Goal: Task Accomplishment & Management: Use online tool/utility

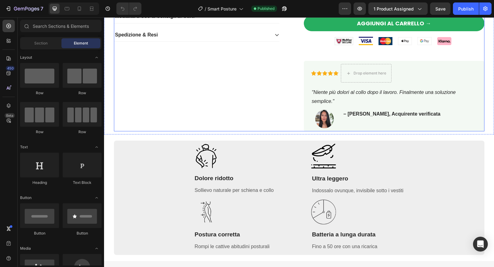
scroll to position [224, 0]
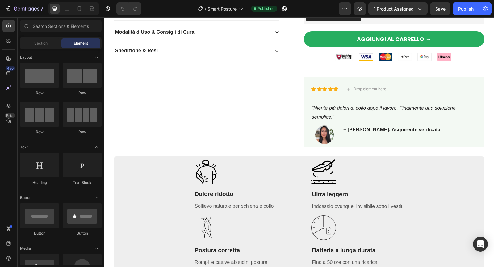
click at [326, 68] on div "Aggiungi al carrello → Add to Cart Image Image Image Image Image Image Row Row …" at bounding box center [394, 50] width 181 height 38
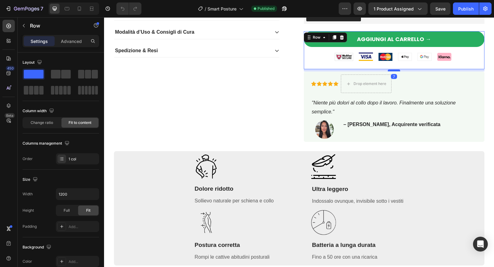
drag, startPoint x: 394, startPoint y: 75, endPoint x: 395, endPoint y: 70, distance: 5.3
click at [395, 70] on div at bounding box center [394, 70] width 12 height 2
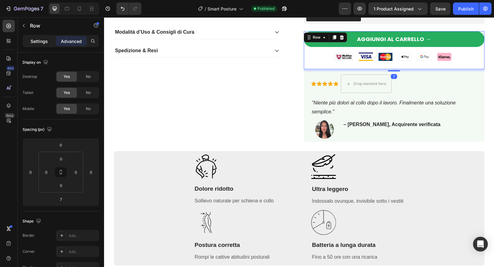
click at [38, 44] on div "Settings" at bounding box center [39, 41] width 31 height 10
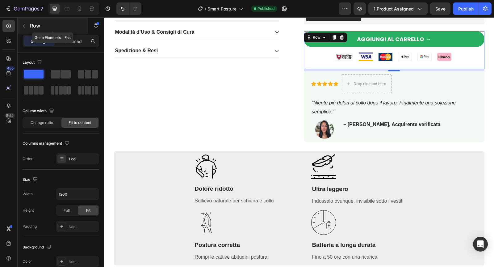
click at [25, 24] on icon "button" at bounding box center [23, 25] width 5 height 5
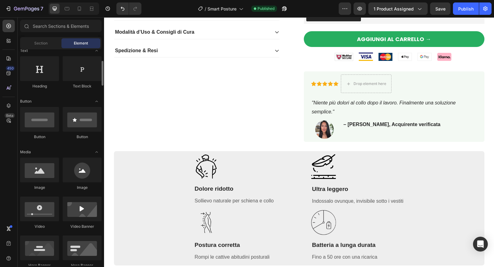
scroll to position [97, 0]
click at [10, 43] on icon at bounding box center [9, 41] width 6 height 6
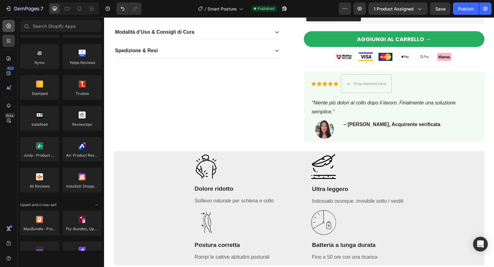
click at [11, 29] on div at bounding box center [8, 26] width 12 height 12
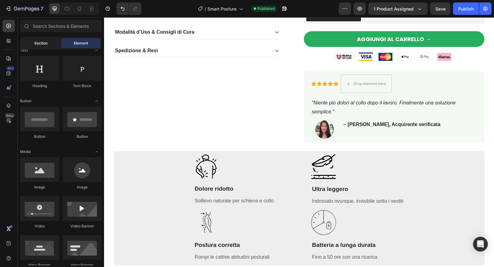
click at [38, 40] on div "Section" at bounding box center [40, 43] width 39 height 10
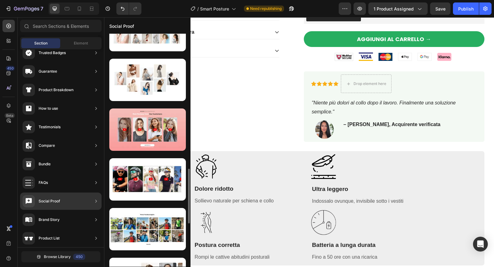
scroll to position [573, 0]
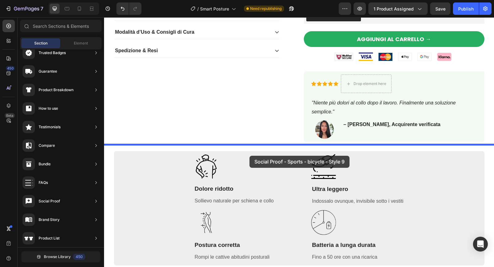
drag, startPoint x: 261, startPoint y: 195, endPoint x: 249, endPoint y: 156, distance: 41.0
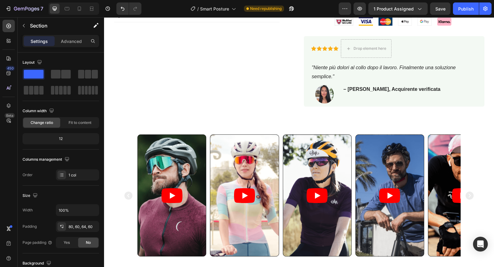
scroll to position [316, 0]
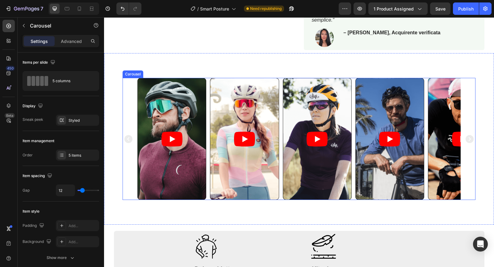
click at [123, 118] on div "Video Video Video Video Video" at bounding box center [299, 139] width 353 height 122
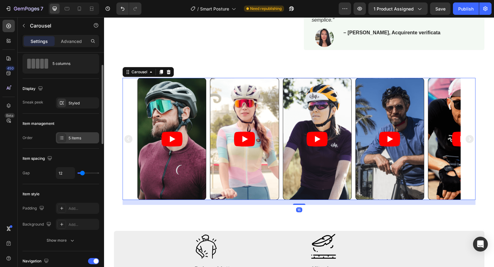
scroll to position [22, 0]
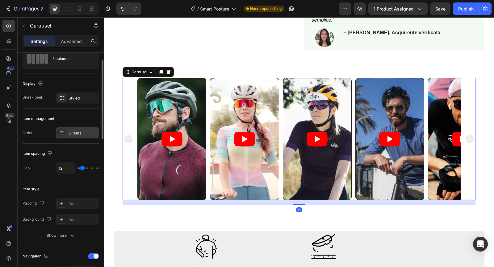
click at [83, 132] on div "5 items" at bounding box center [83, 133] width 29 height 6
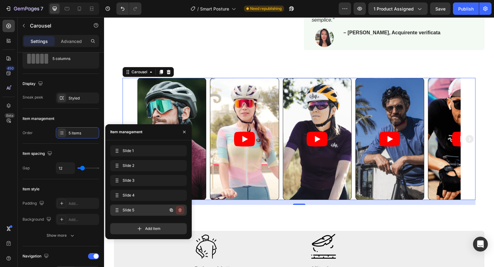
click at [179, 211] on icon "button" at bounding box center [179, 209] width 5 height 5
click at [179, 211] on div "Delete" at bounding box center [175, 210] width 11 height 6
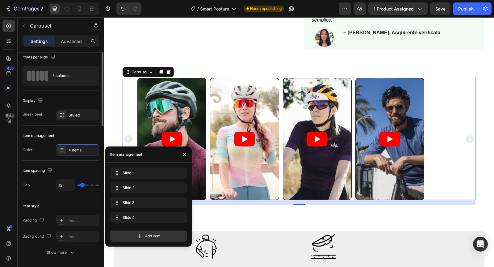
scroll to position [0, 0]
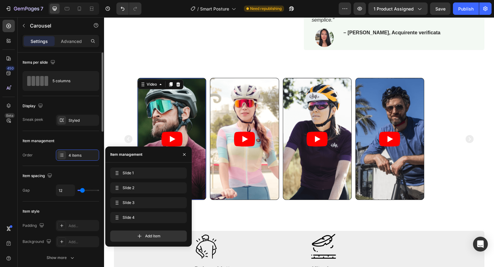
click at [155, 113] on article at bounding box center [172, 138] width 68 height 121
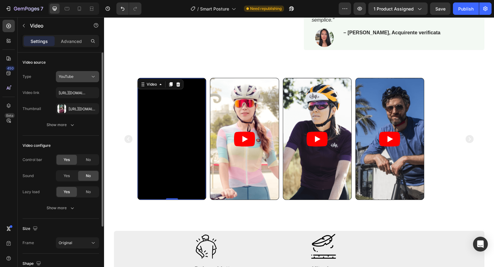
click at [81, 76] on div "YouTube" at bounding box center [74, 77] width 31 height 6
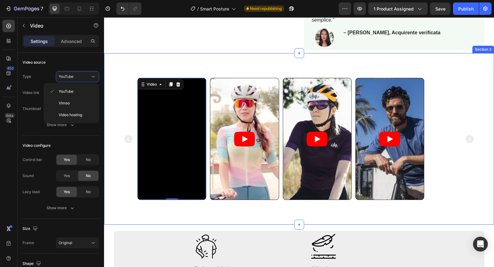
click at [164, 66] on div "Video 0 Video Video Video Carousel Section 3" at bounding box center [299, 138] width 390 height 171
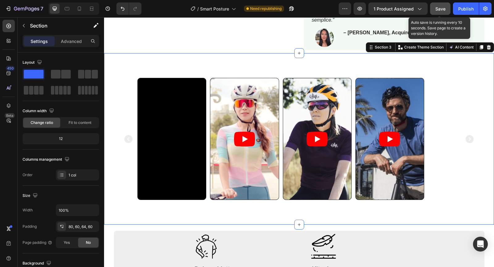
click at [441, 14] on button "Save" at bounding box center [440, 8] width 20 height 12
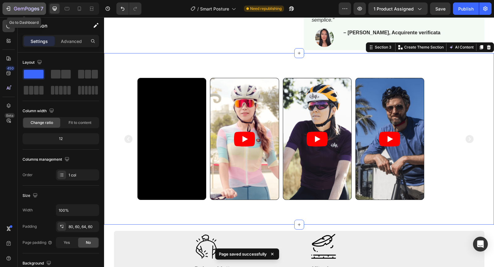
click at [16, 9] on icon "button" at bounding box center [15, 9] width 3 height 4
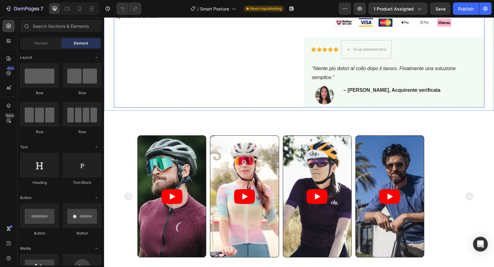
scroll to position [266, 0]
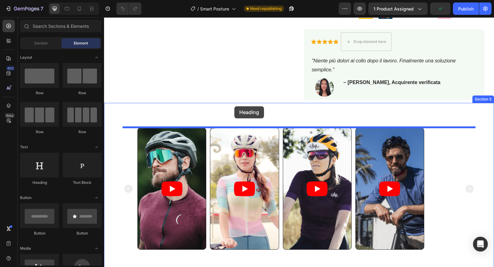
drag, startPoint x: 146, startPoint y: 180, endPoint x: 234, endPoint y: 106, distance: 115.0
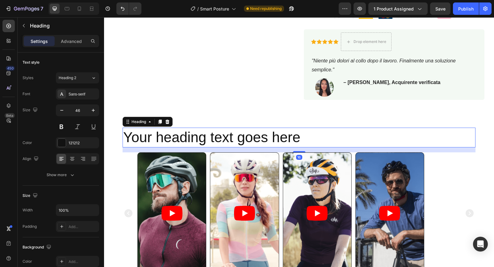
click at [212, 140] on h2 "Your heading text goes here" at bounding box center [299, 137] width 353 height 20
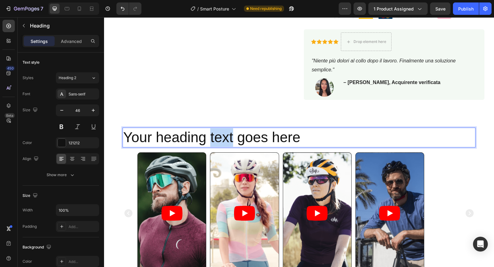
click at [212, 140] on p "Your heading text goes here" at bounding box center [299, 137] width 352 height 19
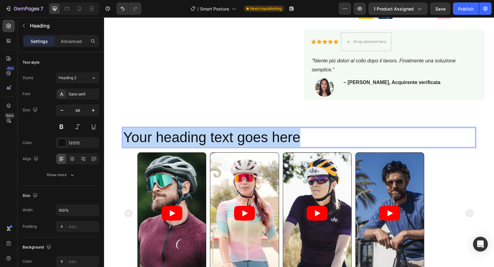
click at [212, 140] on p "Your heading text goes here" at bounding box center [299, 137] width 352 height 19
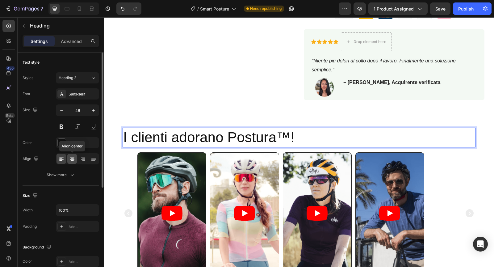
click at [69, 159] on icon at bounding box center [72, 159] width 6 height 6
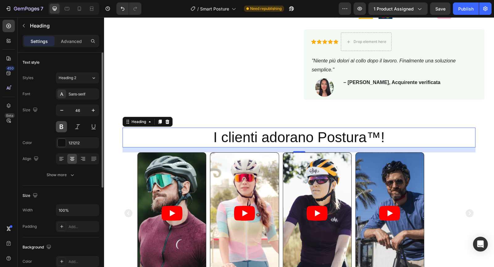
click at [63, 127] on button at bounding box center [61, 126] width 11 height 11
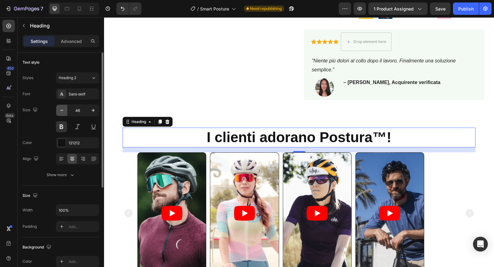
click at [61, 109] on icon "button" at bounding box center [62, 110] width 6 height 6
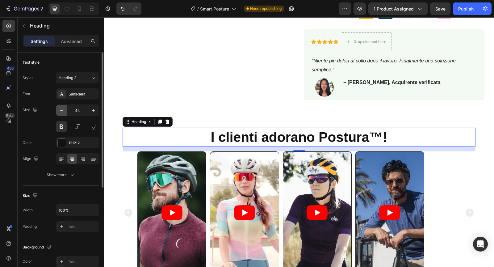
click at [61, 109] on icon "button" at bounding box center [62, 110] width 6 height 6
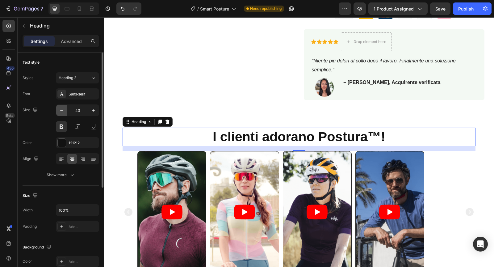
click at [61, 109] on icon "button" at bounding box center [62, 110] width 6 height 6
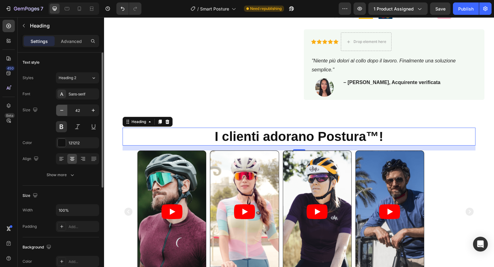
click at [61, 109] on icon "button" at bounding box center [62, 110] width 6 height 6
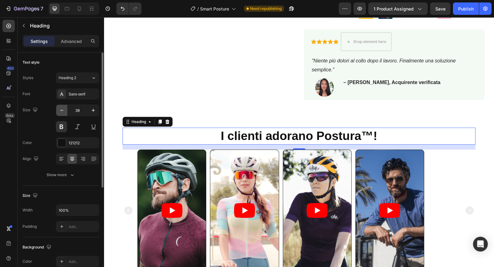
click at [61, 109] on icon "button" at bounding box center [62, 110] width 6 height 6
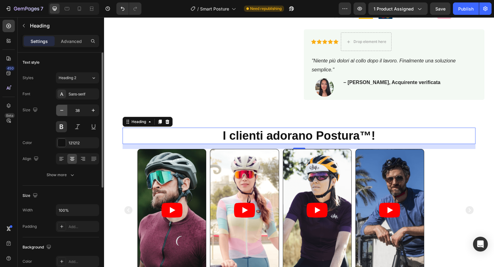
click at [61, 109] on icon "button" at bounding box center [62, 110] width 6 height 6
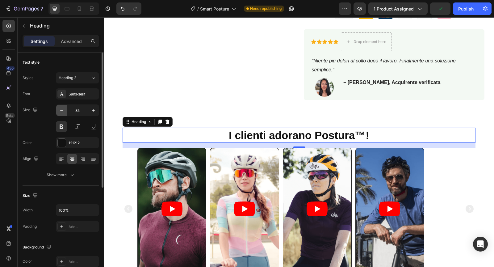
click at [61, 109] on icon "button" at bounding box center [62, 110] width 6 height 6
type input "33"
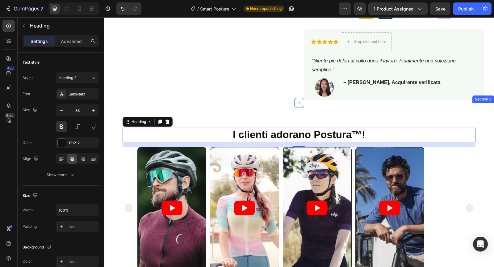
click at [231, 103] on div "I clienti adorano Postura™! Heading 16 Video Video Video Video Carousel Section…" at bounding box center [299, 198] width 390 height 191
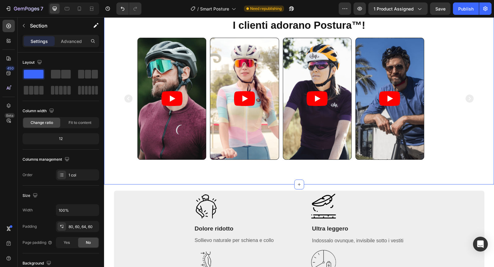
scroll to position [356, 0]
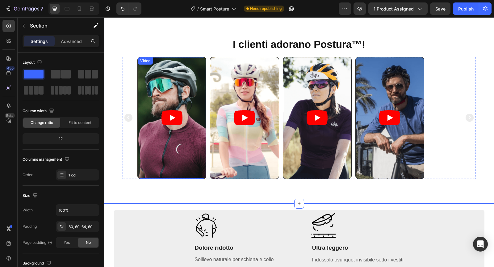
click at [189, 102] on article at bounding box center [172, 117] width 68 height 121
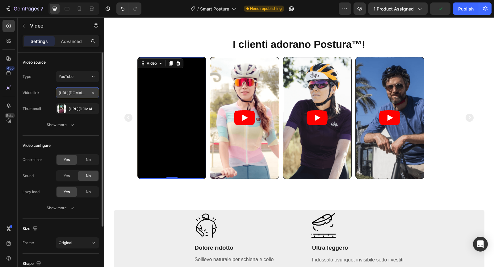
click at [78, 93] on input "[URL][DOMAIN_NAME]" at bounding box center [77, 92] width 43 height 11
click at [81, 78] on div "YouTube" at bounding box center [74, 77] width 31 height 6
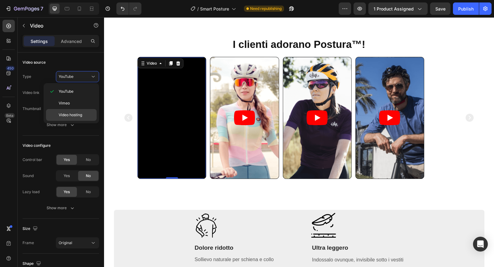
click at [76, 112] on span "Video hosting" at bounding box center [70, 115] width 23 height 6
type input "[URL][DOMAIN_NAME]"
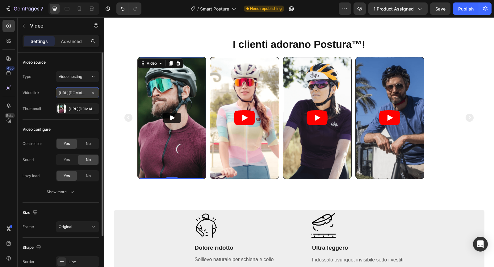
click at [79, 93] on input "[URL][DOMAIN_NAME]" at bounding box center [77, 92] width 43 height 11
click at [77, 93] on input "text" at bounding box center [77, 92] width 43 height 11
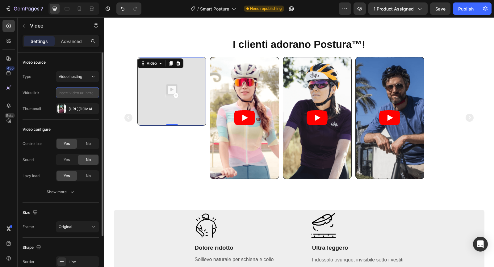
paste input "[URL][DOMAIN_NAME]"
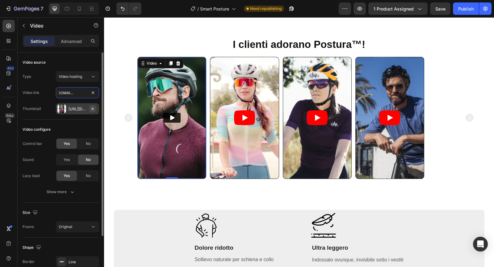
type input "[URL][DOMAIN_NAME]"
click at [91, 106] on icon "button" at bounding box center [92, 108] width 5 height 5
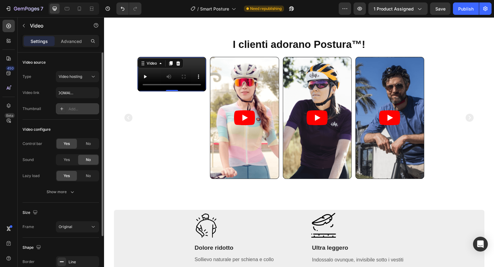
scroll to position [0, 0]
click at [85, 140] on div "No" at bounding box center [88, 144] width 20 height 10
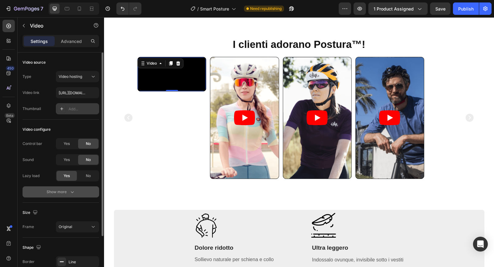
click at [73, 190] on icon "button" at bounding box center [72, 192] width 6 height 6
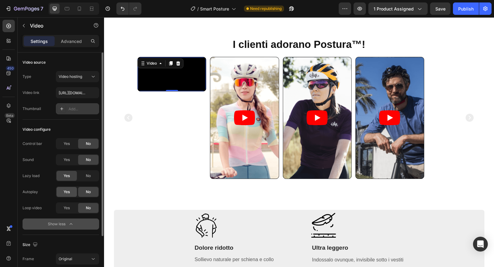
click at [65, 189] on span "Yes" at bounding box center [67, 192] width 6 height 6
click at [68, 204] on div "Yes" at bounding box center [66, 208] width 20 height 10
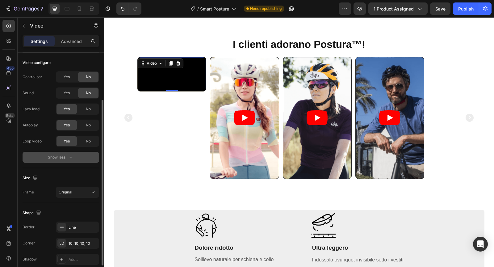
scroll to position [68, 0]
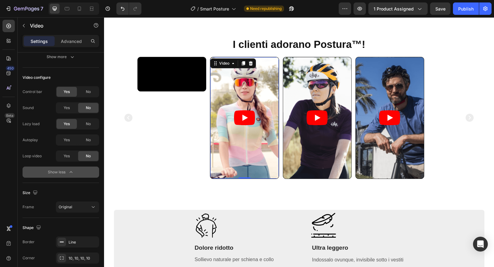
click at [241, 91] on article at bounding box center [244, 117] width 68 height 121
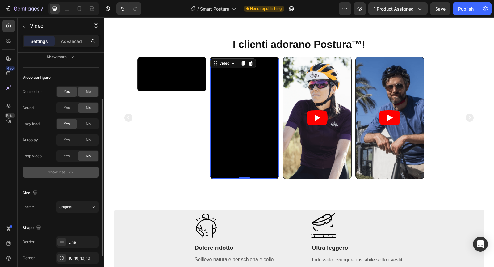
click at [87, 88] on div "No" at bounding box center [88, 92] width 20 height 10
click at [71, 137] on div at bounding box center [77, 139] width 43 height 11
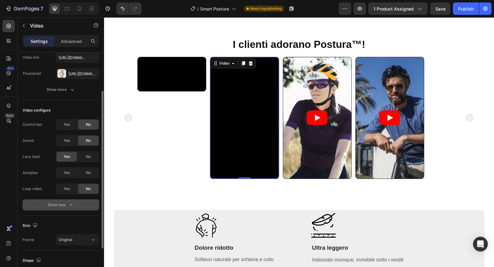
scroll to position [0, 0]
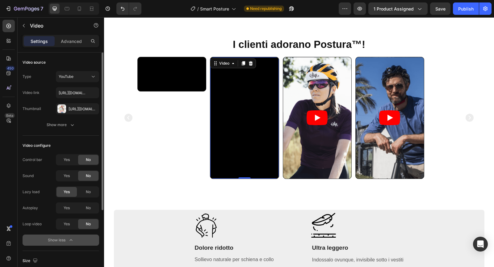
click at [87, 82] on div "Type YouTube Video link [URL][DOMAIN_NAME] Thumbnail [URL][DOMAIN_NAME]" at bounding box center [61, 92] width 77 height 43
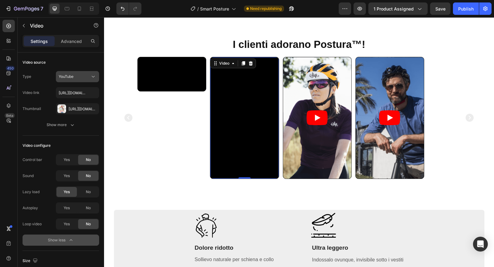
click at [88, 79] on div "YouTube" at bounding box center [74, 77] width 31 height 6
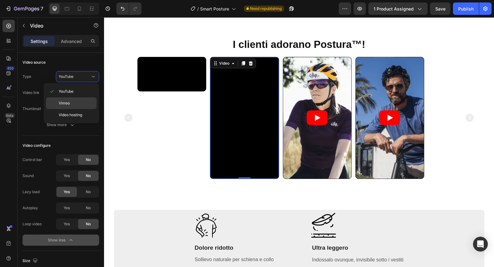
click at [74, 103] on p "Vimeo" at bounding box center [76, 103] width 35 height 6
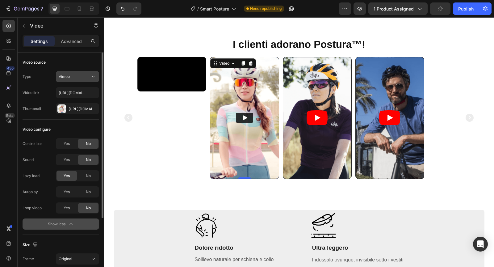
click at [84, 81] on button "Vimeo" at bounding box center [77, 76] width 43 height 11
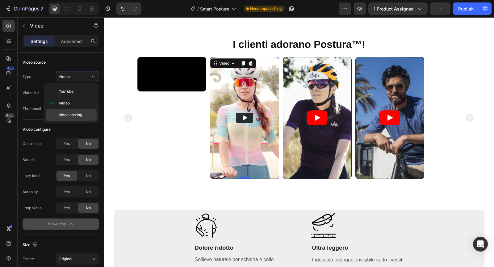
click at [72, 116] on span "Video hosting" at bounding box center [70, 115] width 23 height 6
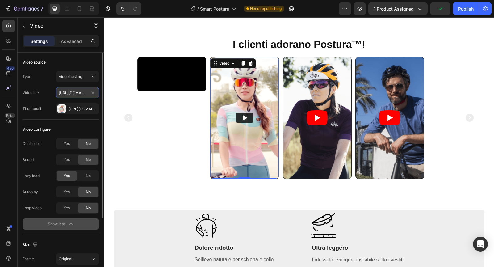
click at [79, 93] on input "[URL][DOMAIN_NAME]" at bounding box center [77, 92] width 43 height 11
paste input "[DOMAIN_NAME][URL]"
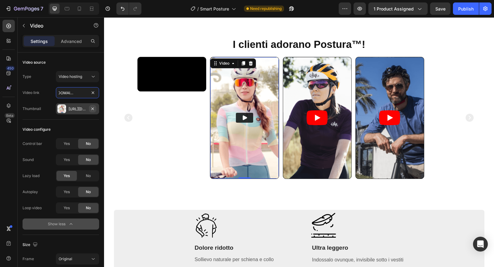
type input "[URL][DOMAIN_NAME]"
click at [92, 109] on icon "button" at bounding box center [92, 108] width 2 height 2
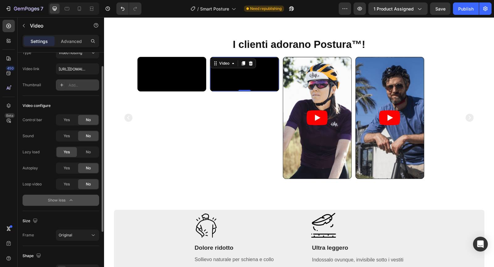
scroll to position [31, 0]
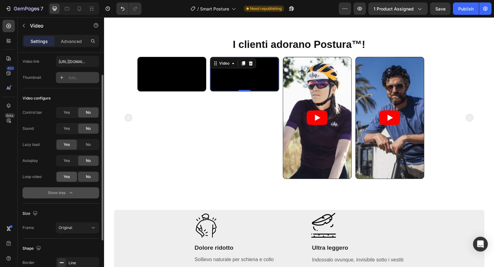
click at [67, 176] on span "Yes" at bounding box center [67, 177] width 6 height 6
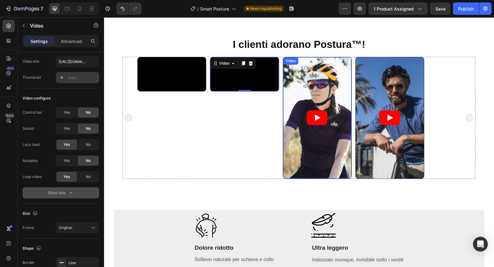
click at [296, 92] on article at bounding box center [317, 117] width 68 height 121
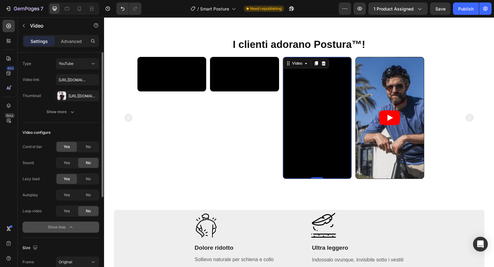
scroll to position [0, 0]
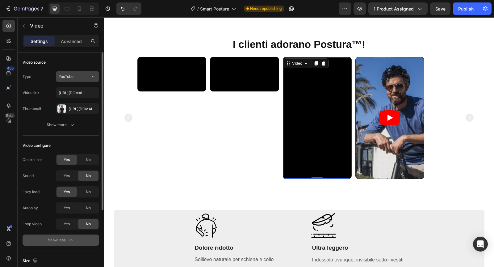
click at [88, 78] on div "YouTube" at bounding box center [74, 77] width 31 height 6
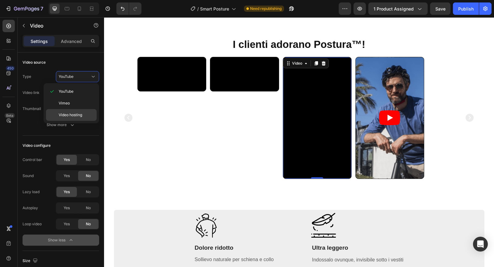
click at [79, 112] on span "Video hosting" at bounding box center [70, 115] width 23 height 6
type input "[URL][DOMAIN_NAME]"
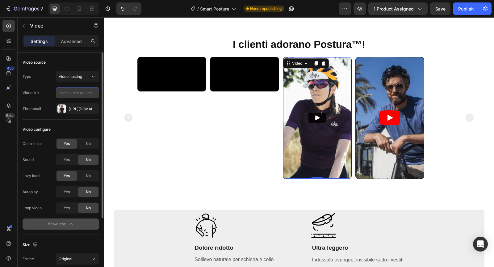
paste input "[URL][DOMAIN_NAME]"
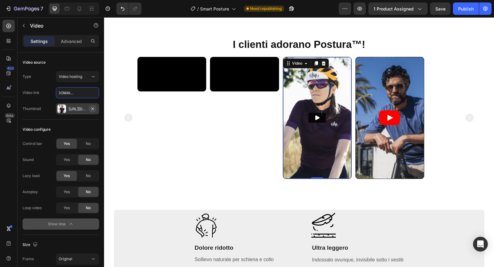
type input "[URL][DOMAIN_NAME]"
click at [93, 109] on icon "button" at bounding box center [92, 108] width 2 height 2
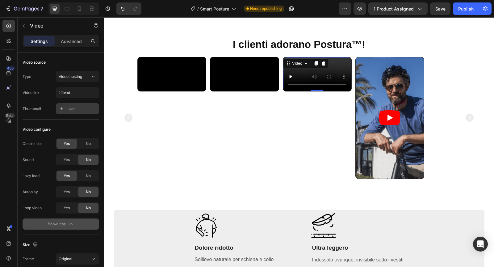
scroll to position [0, 0]
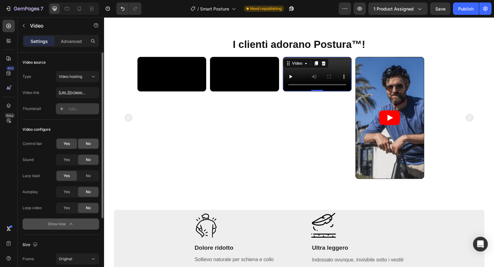
click at [85, 139] on div "No" at bounding box center [88, 144] width 20 height 10
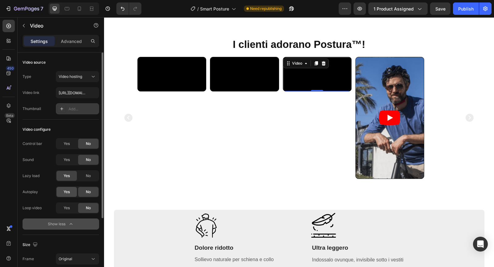
click at [68, 190] on span "Yes" at bounding box center [67, 192] width 6 height 6
click at [66, 203] on div "Yes" at bounding box center [66, 208] width 20 height 10
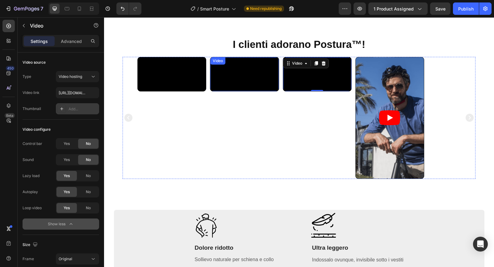
click at [245, 91] on video at bounding box center [244, 74] width 68 height 34
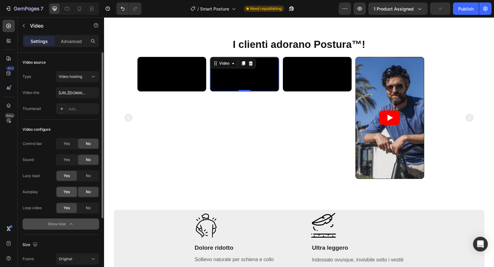
click at [68, 192] on span "Yes" at bounding box center [67, 192] width 6 height 6
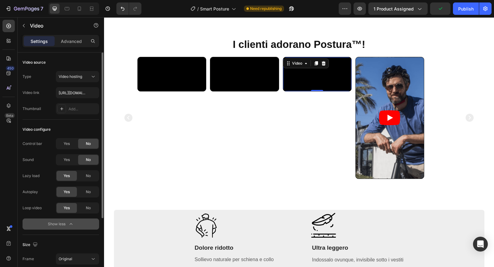
click at [293, 91] on video at bounding box center [317, 74] width 68 height 34
click at [379, 80] on article at bounding box center [390, 117] width 68 height 121
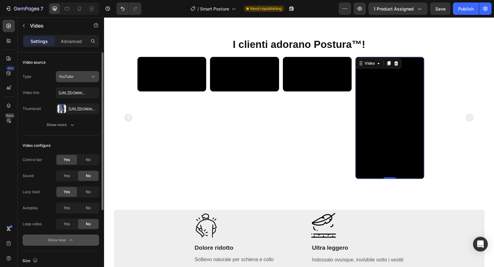
click at [88, 75] on div "YouTube" at bounding box center [74, 77] width 31 height 6
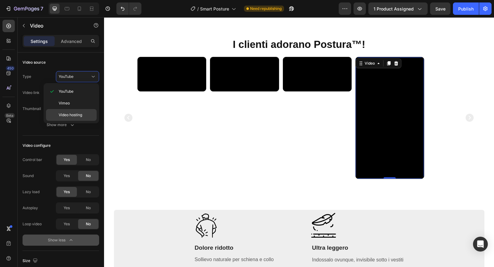
click at [80, 116] on span "Video hosting" at bounding box center [70, 115] width 23 height 6
type input "[URL][DOMAIN_NAME]"
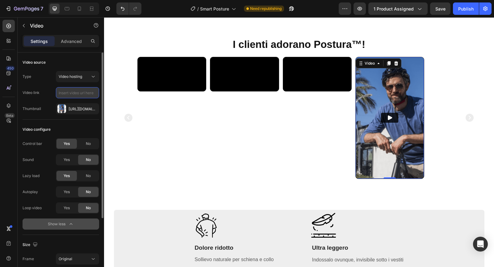
click at [81, 93] on input "text" at bounding box center [77, 92] width 43 height 11
paste input "[URL][DOMAIN_NAME]"
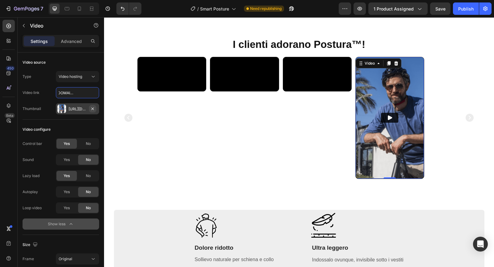
type input "[URL][DOMAIN_NAME]"
click at [93, 110] on icon "button" at bounding box center [92, 108] width 5 height 5
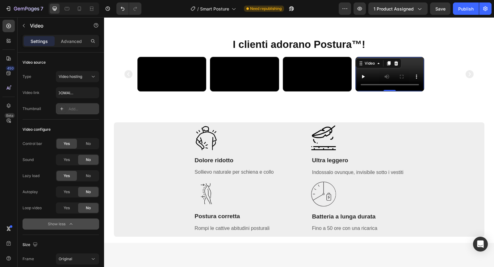
scroll to position [0, 0]
click at [86, 145] on span "No" at bounding box center [88, 144] width 5 height 6
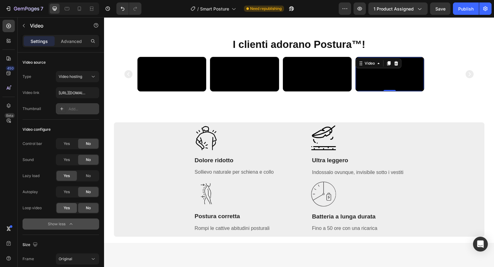
click at [68, 209] on span "Yes" at bounding box center [67, 208] width 6 height 6
click at [68, 193] on span "Yes" at bounding box center [67, 192] width 6 height 6
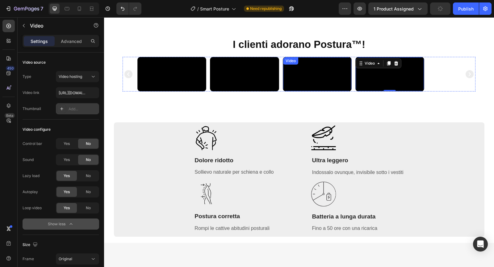
click at [301, 91] on video at bounding box center [317, 74] width 68 height 34
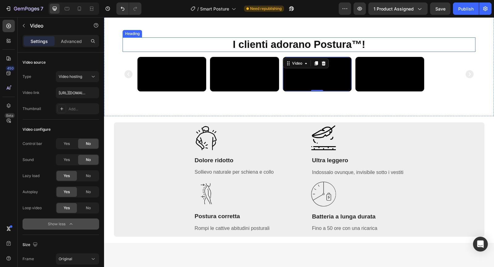
click at [343, 44] on p "I clienti adorano Postura™!" at bounding box center [299, 44] width 352 height 13
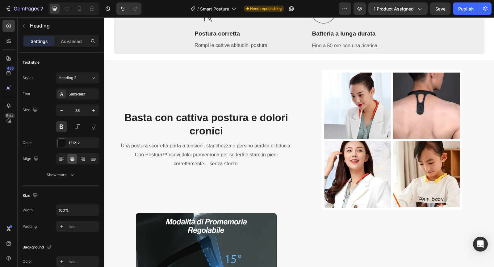
scroll to position [628, 0]
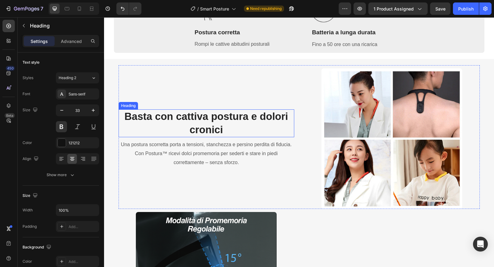
click at [200, 115] on strong "Basta con cattiva postura e dolori cronici" at bounding box center [206, 122] width 164 height 25
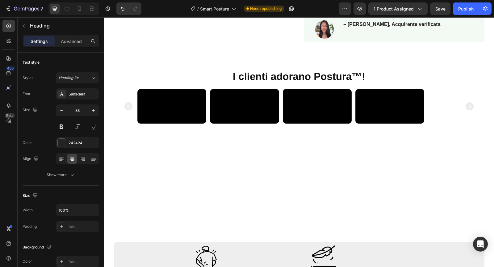
scroll to position [323, 0]
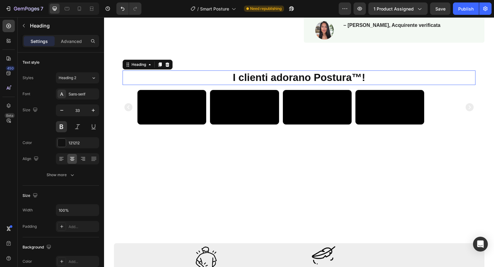
click at [249, 77] on h2 "I clienti adorano Postura™!" at bounding box center [299, 77] width 353 height 15
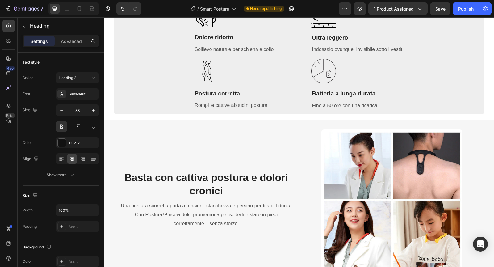
scroll to position [570, 0]
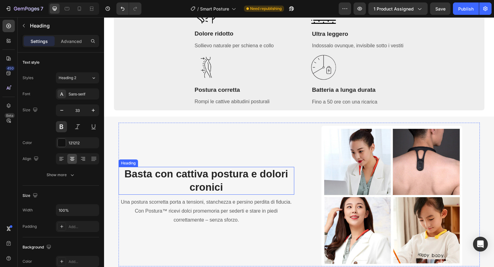
click at [156, 170] on strong "Basta con cattiva postura e dolori cronici" at bounding box center [206, 180] width 164 height 25
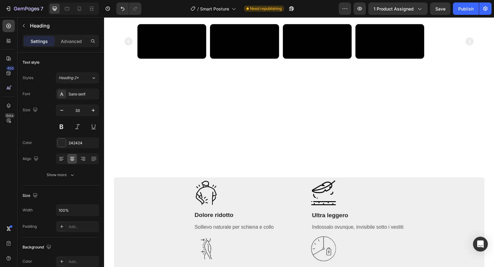
scroll to position [348, 0]
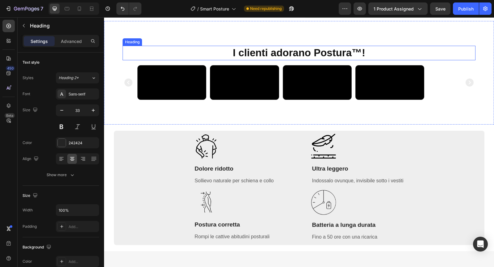
click at [263, 52] on h2 "I clienti adorano Postura™!" at bounding box center [299, 53] width 353 height 15
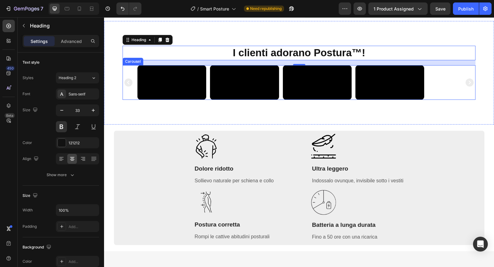
click at [131, 100] on div "Video Video Video Video" at bounding box center [299, 82] width 353 height 35
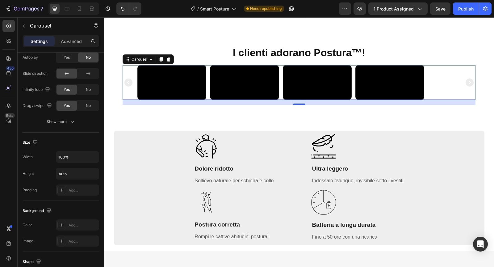
scroll to position [450, 0]
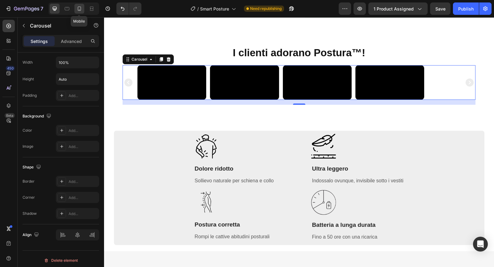
click at [81, 12] on div at bounding box center [79, 9] width 10 height 10
type input "24"
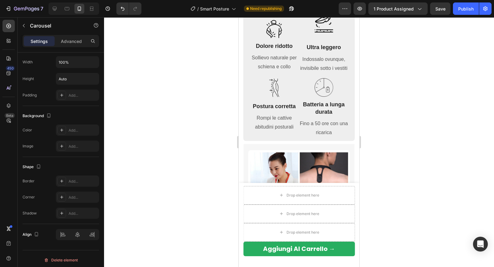
scroll to position [620, 0]
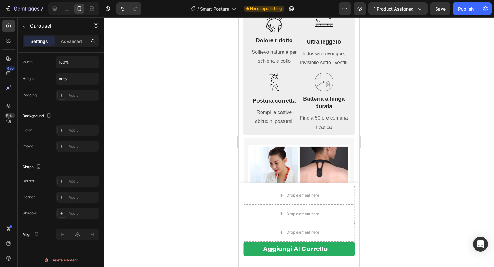
drag, startPoint x: 305, startPoint y: 87, endPoint x: 308, endPoint y: 68, distance: 19.1
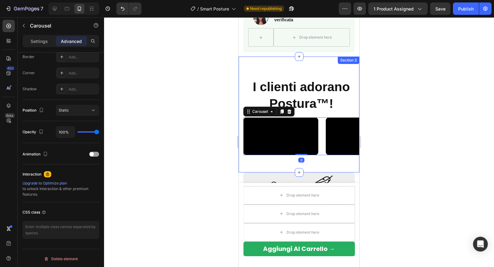
scroll to position [453, 0]
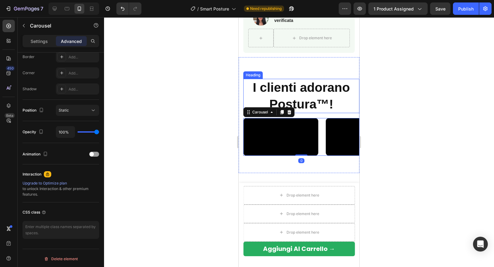
click at [298, 97] on h2 "I clienti adorano Postura™!" at bounding box center [301, 96] width 116 height 34
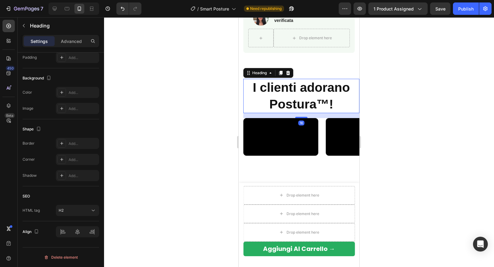
scroll to position [0, 0]
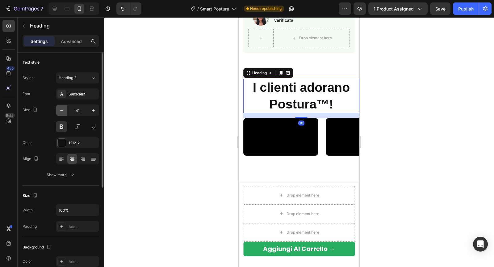
click at [61, 109] on icon "button" at bounding box center [62, 110] width 6 height 6
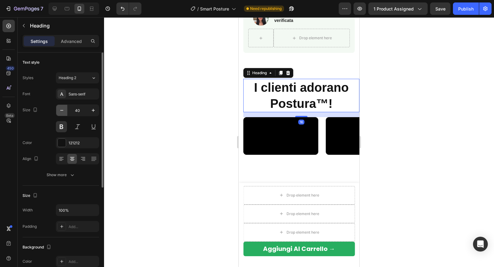
click at [61, 109] on icon "button" at bounding box center [62, 110] width 6 height 6
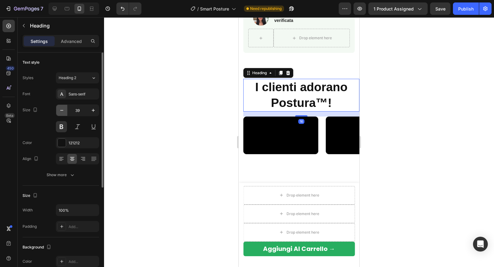
click at [61, 109] on icon "button" at bounding box center [62, 110] width 6 height 6
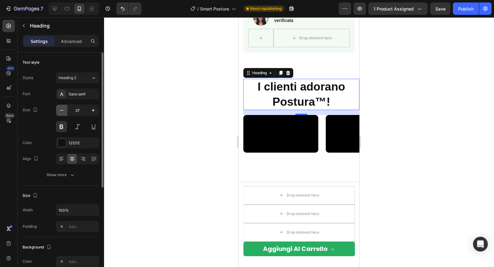
click at [61, 109] on icon "button" at bounding box center [62, 110] width 6 height 6
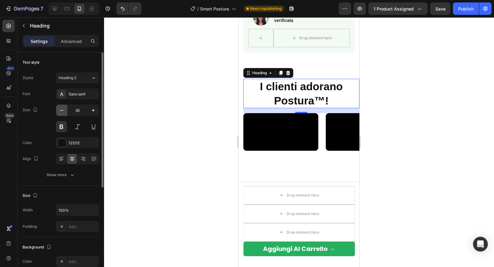
click at [61, 109] on icon "button" at bounding box center [62, 110] width 6 height 6
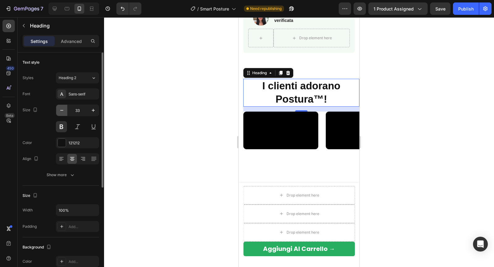
click at [61, 109] on icon "button" at bounding box center [62, 110] width 6 height 6
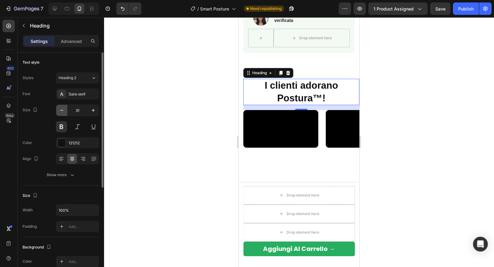
click at [61, 109] on icon "button" at bounding box center [62, 110] width 6 height 6
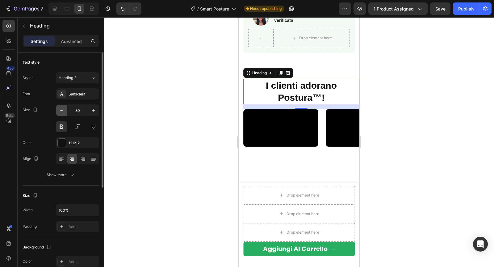
click at [61, 109] on icon "button" at bounding box center [62, 110] width 6 height 6
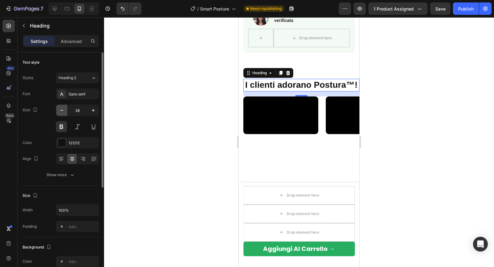
click at [61, 109] on icon "button" at bounding box center [62, 110] width 6 height 6
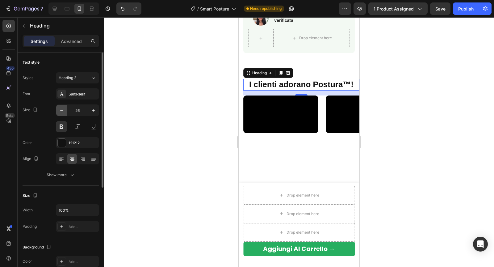
click at [61, 109] on icon "button" at bounding box center [62, 110] width 6 height 6
type input "25"
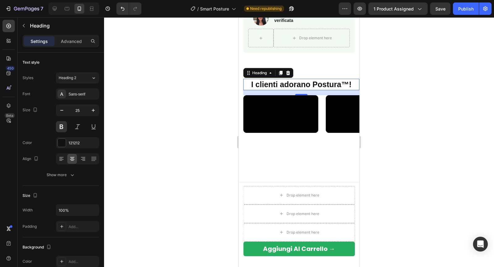
click at [207, 98] on div at bounding box center [299, 141] width 390 height 249
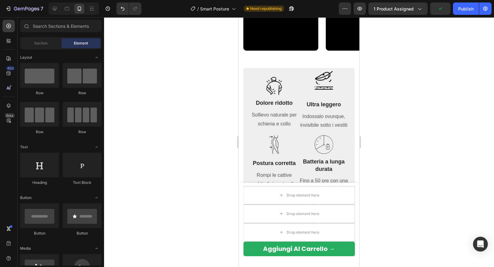
scroll to position [537, 0]
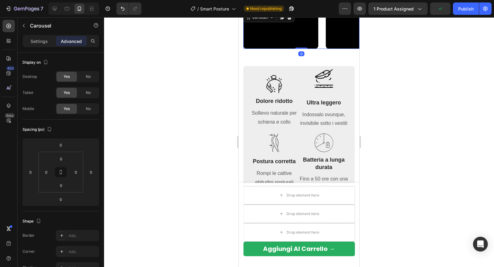
click at [324, 49] on div "Video Video Video Video" at bounding box center [301, 30] width 116 height 38
click at [47, 40] on p "Settings" at bounding box center [39, 41] width 17 height 6
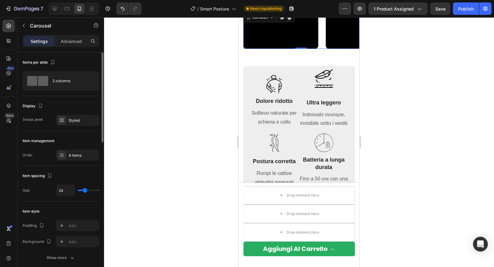
type input "23"
type input "20"
type input "16"
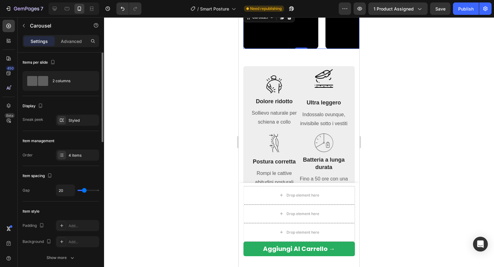
type input "16"
type input "15"
type input "14"
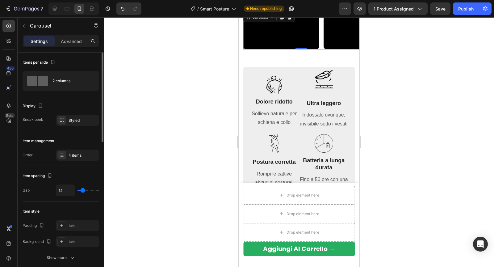
type input "13"
type input "12"
type input "11"
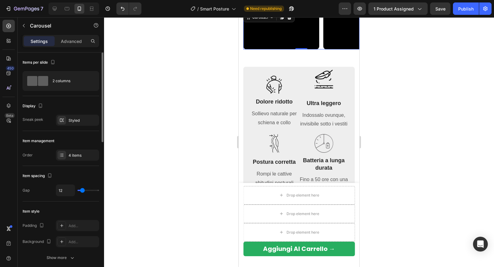
type input "11"
type input "10"
type input "8"
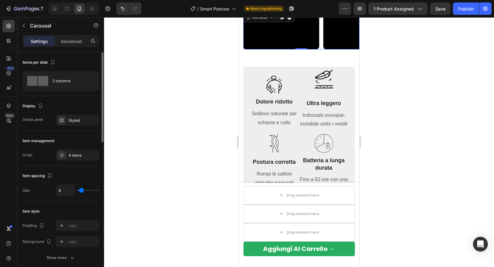
type input "4"
type input "2"
type input "0"
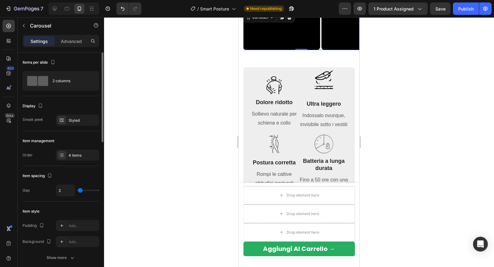
type input "0"
type input "1"
type input "3"
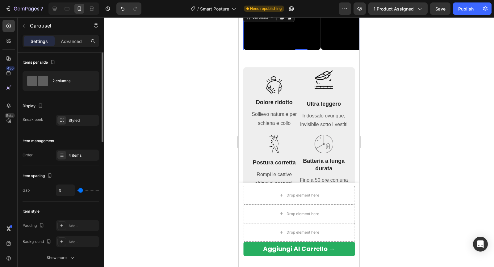
type input "5"
type input "6"
type input "8"
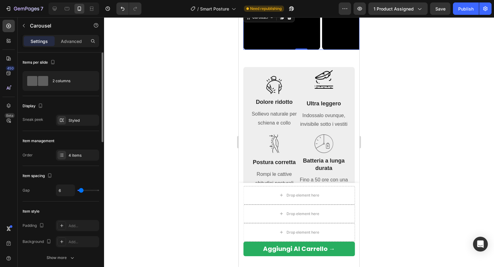
type input "8"
type input "9"
type input "10"
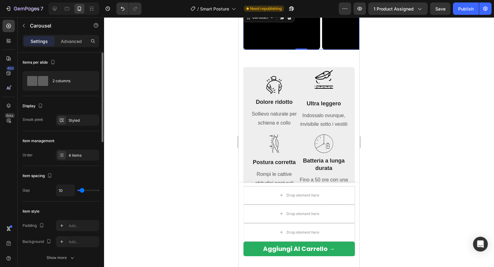
type input "11"
type input "12"
type input "11"
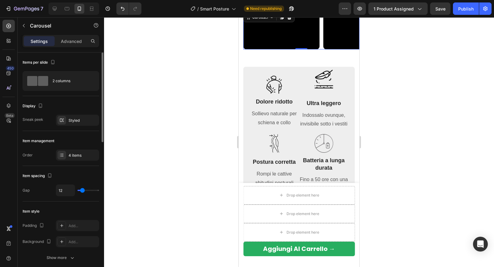
type input "11"
type input "10"
type input "9"
drag, startPoint x: 85, startPoint y: 191, endPoint x: 82, endPoint y: 191, distance: 3.1
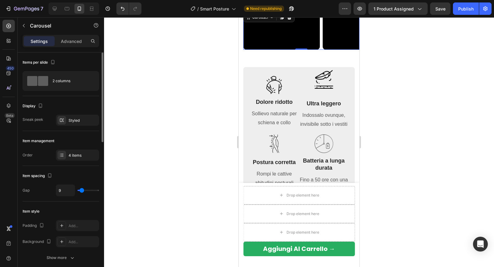
type input "9"
click at [82, 191] on input "range" at bounding box center [88, 189] width 22 height 1
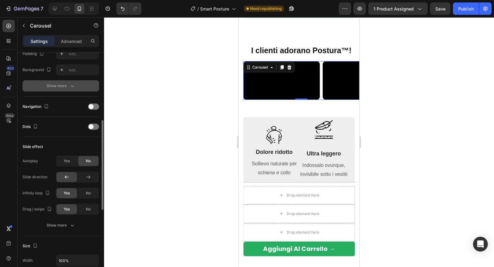
scroll to position [173, 0]
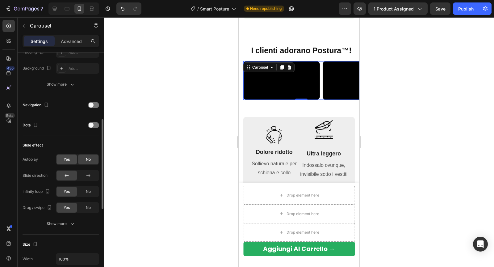
click at [70, 158] on div "Yes" at bounding box center [66, 159] width 20 height 10
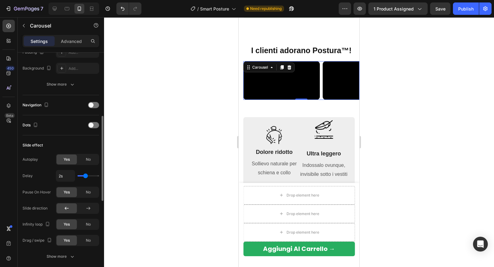
type input "1.9s"
type input "1.9"
type input "2s"
type input "2"
type input "2.1s"
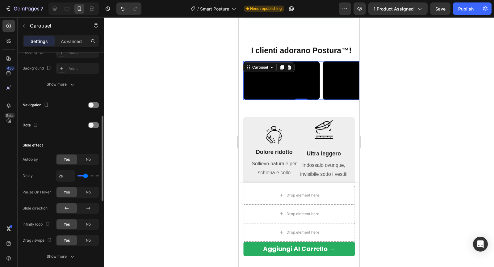
type input "2.1"
type input "2.2s"
type input "2.2"
type input "2.3s"
type input "2.3"
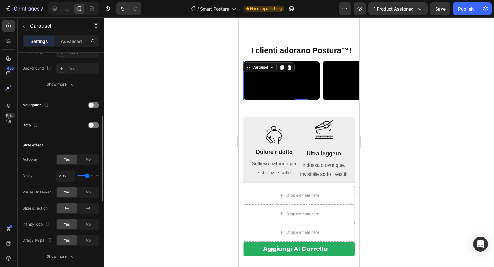
type input "2.4s"
type input "2.4"
type input "2.5s"
drag, startPoint x: 85, startPoint y: 174, endPoint x: 88, endPoint y: 175, distance: 3.8
type input "2.5"
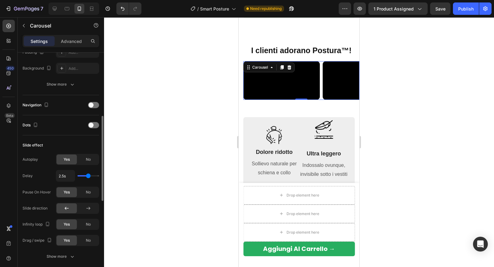
click at [88, 175] on input "range" at bounding box center [88, 175] width 22 height 1
click at [466, 7] on div "Publish" at bounding box center [465, 9] width 15 height 6
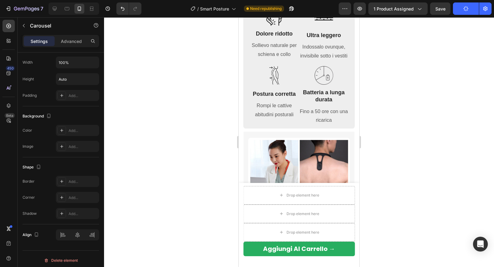
scroll to position [608, 0]
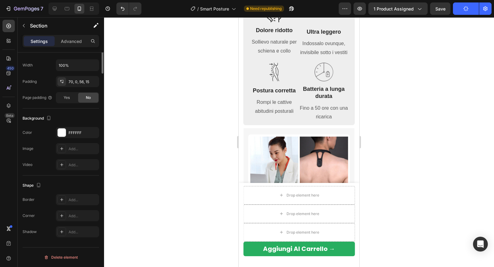
scroll to position [0, 0]
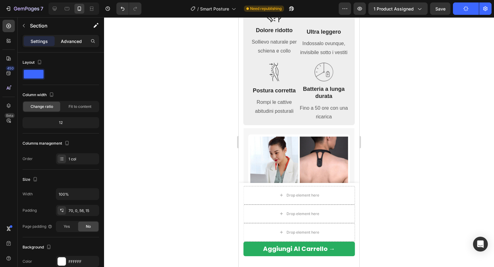
click at [67, 40] on p "Advanced" at bounding box center [71, 41] width 21 height 6
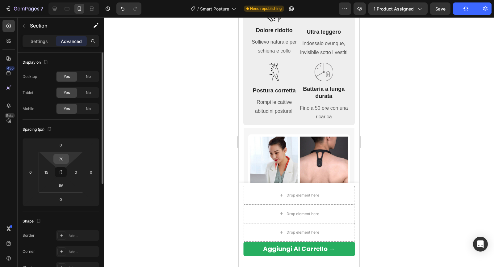
click at [59, 156] on input "70" at bounding box center [61, 158] width 12 height 9
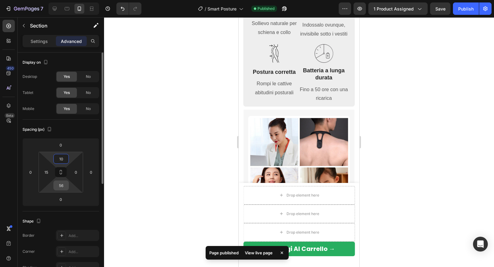
type input "10"
click at [64, 184] on input "56" at bounding box center [61, 185] width 12 height 9
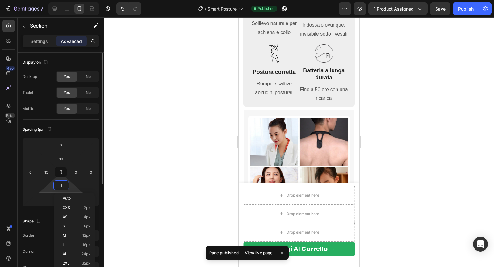
type input "10"
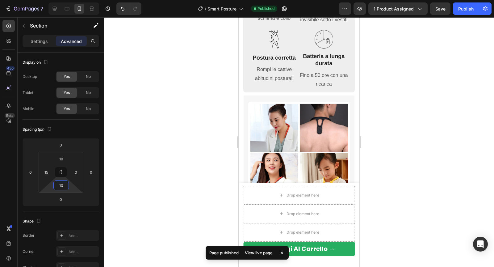
click at [154, 120] on div at bounding box center [299, 141] width 390 height 249
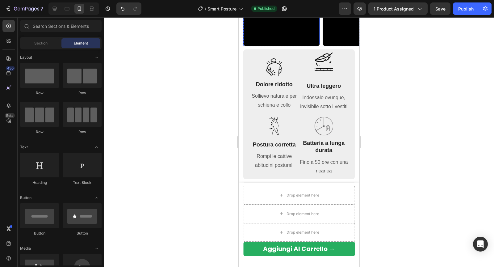
scroll to position [553, 0]
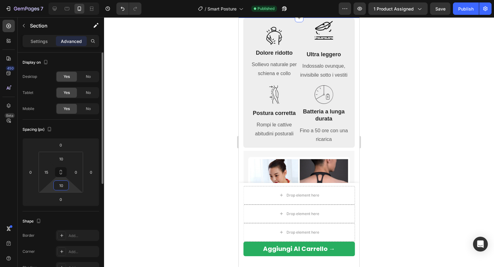
click at [65, 185] on input "10" at bounding box center [61, 185] width 12 height 9
type input "20"
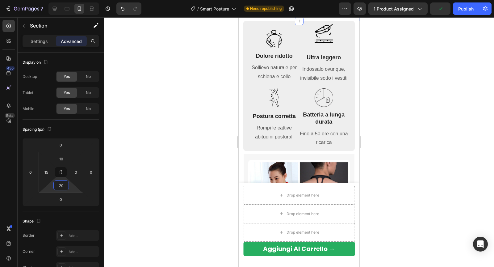
click at [179, 111] on div at bounding box center [299, 141] width 390 height 249
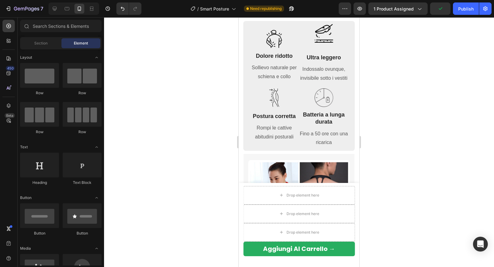
drag, startPoint x: 463, startPoint y: 11, endPoint x: 404, endPoint y: 52, distance: 72.5
click at [463, 11] on div "Publish" at bounding box center [465, 9] width 15 height 6
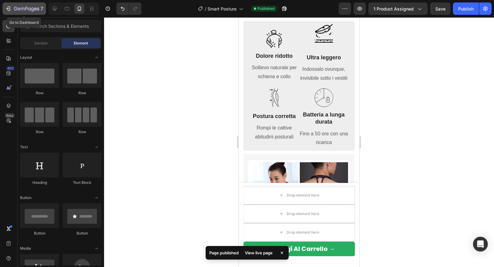
click at [21, 7] on icon "button" at bounding box center [26, 8] width 25 height 5
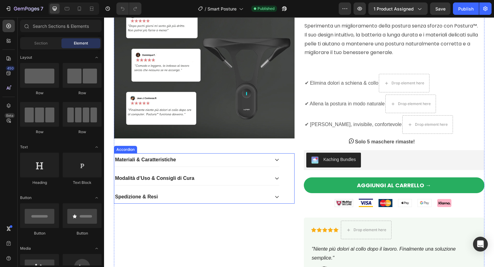
scroll to position [57, 0]
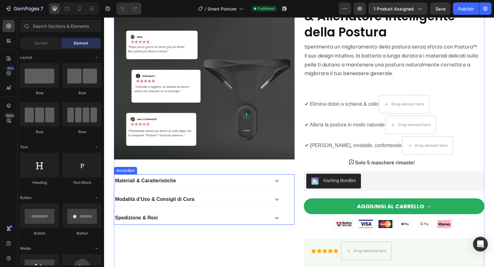
click at [160, 181] on p "Materiali & Caratteristiche" at bounding box center [145, 180] width 61 height 6
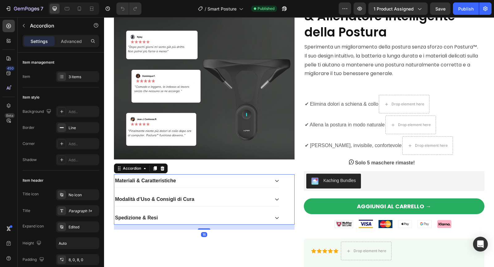
click at [160, 181] on p "Materiali & Caratteristiche" at bounding box center [145, 180] width 61 height 6
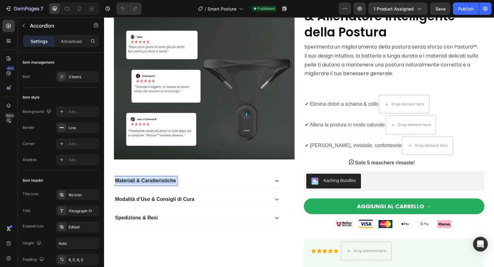
click at [160, 181] on p "Materiali & Caratteristiche" at bounding box center [145, 180] width 61 height 6
click at [135, 201] on p "Modalità d’Uso & Consigli di Cura" at bounding box center [154, 199] width 79 height 6
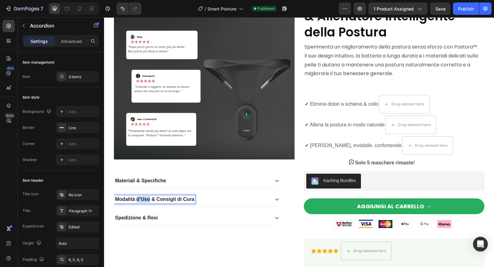
click at [135, 201] on p "Modalità d’Uso & Consigli di Cura" at bounding box center [154, 199] width 79 height 6
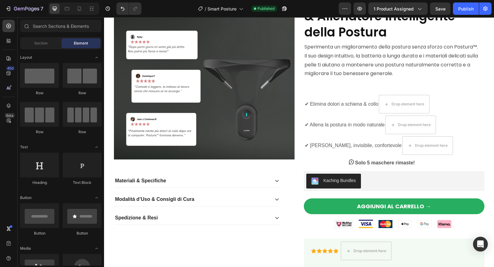
click at [135, 201] on p "Modalità d’Uso & Consigli di Cura" at bounding box center [154, 199] width 79 height 6
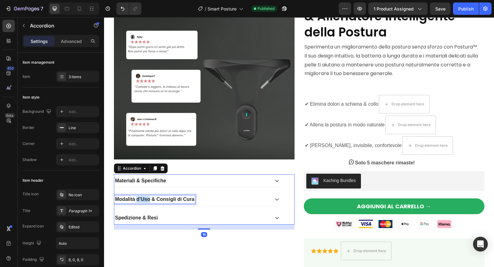
click at [141, 199] on p "Modalità d’Uso & Consigli di Cura" at bounding box center [154, 199] width 79 height 6
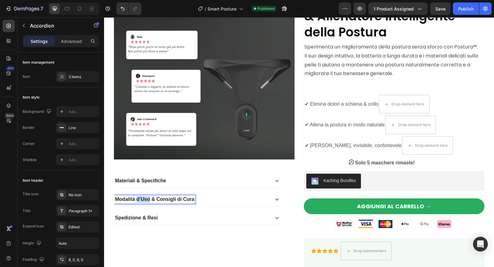
click at [141, 199] on p "Modalità d’Uso & Consigli di Cura" at bounding box center [154, 199] width 79 height 6
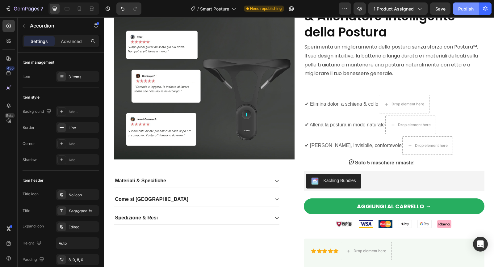
click at [467, 8] on div "Publish" at bounding box center [465, 9] width 15 height 6
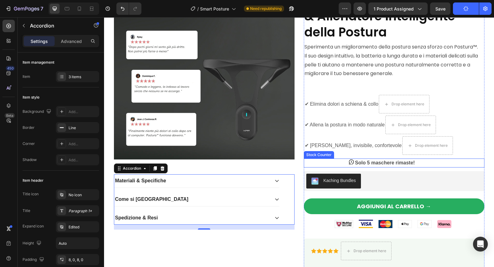
click at [368, 161] on strong "Solo 5 maschere rimaste!" at bounding box center [385, 162] width 60 height 5
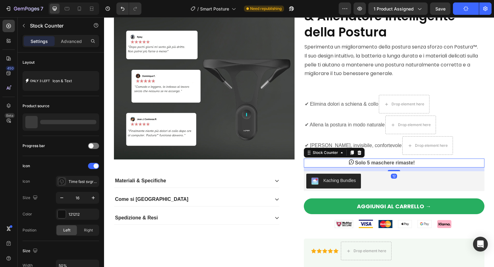
click at [368, 161] on strong "Solo 5 maschere rimaste!" at bounding box center [385, 162] width 60 height 5
click at [377, 160] on strong "Solo 5 maschere rimaste!" at bounding box center [385, 162] width 60 height 5
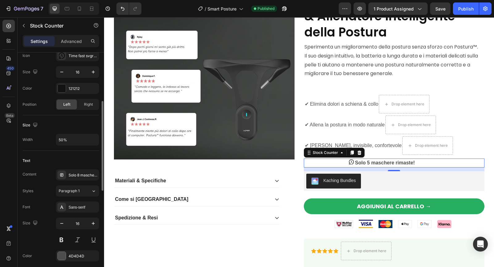
scroll to position [369, 0]
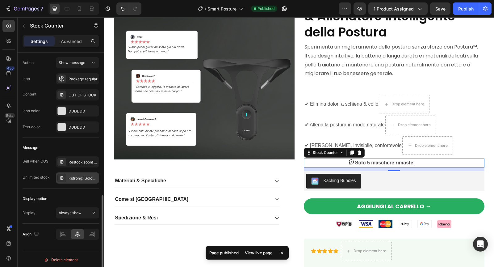
click at [77, 176] on div "<strong>Solo 5 maschere rimaste!" at bounding box center [83, 178] width 29 height 6
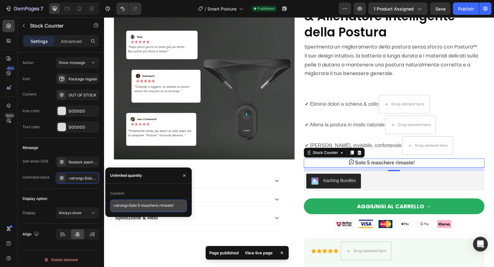
click at [137, 207] on textarea "<strong>Solo 5 maschere rimaste!" at bounding box center [148, 205] width 77 height 12
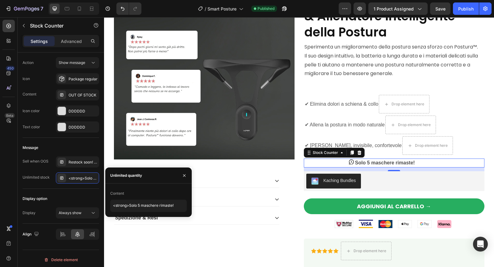
click at [219, 174] on div "Materiali & Specifiche" at bounding box center [196, 180] width 165 height 13
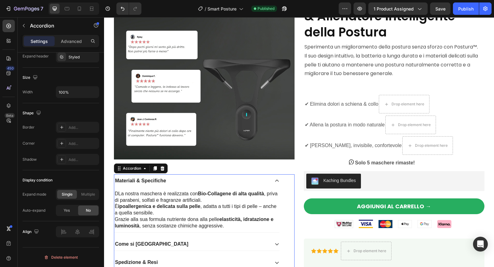
scroll to position [0, 0]
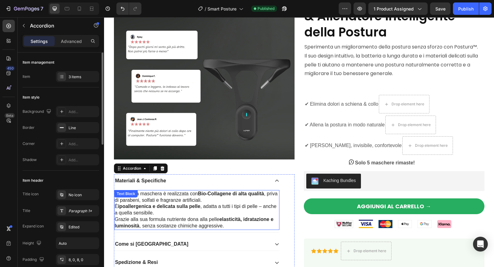
click at [157, 195] on p "DLa nostra maschera è realizzata con Bio-Collagene di alta qualità , priva di p…" at bounding box center [197, 209] width 164 height 39
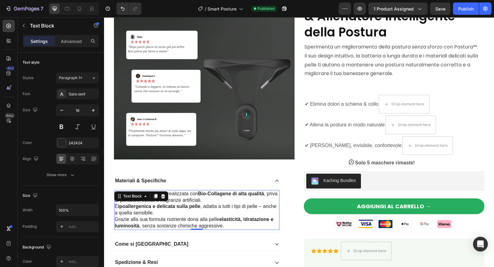
click at [157, 195] on icon at bounding box center [155, 196] width 5 height 5
click at [157, 195] on div "DLa nostra maschera è realizzata con Bio-Collagene di alta qualità , priva di p…" at bounding box center [196, 210] width 165 height 40
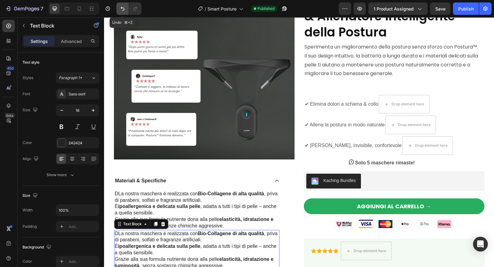
click at [124, 9] on icon "Undo/Redo" at bounding box center [122, 9] width 6 height 6
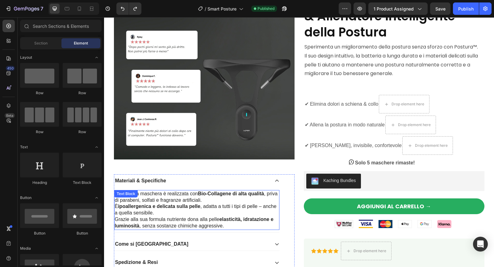
click at [135, 201] on p "DLa nostra maschera è realizzata con Bio-Collagene di alta qualità , priva di p…" at bounding box center [197, 209] width 164 height 39
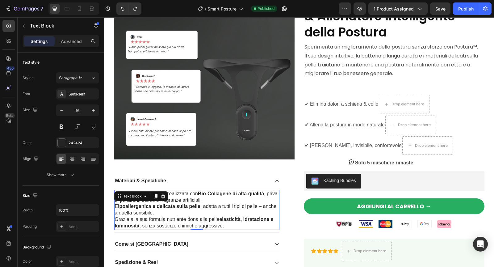
click at [135, 201] on p "DLa nostra maschera è realizzata con Bio-Collagene di alta qualità , priva di p…" at bounding box center [197, 209] width 164 height 39
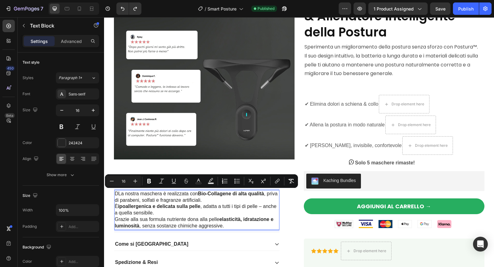
click at [230, 223] on p "DLa nostra maschera è realizzata con Bio-Collagene di alta qualità , priva di p…" at bounding box center [197, 209] width 164 height 39
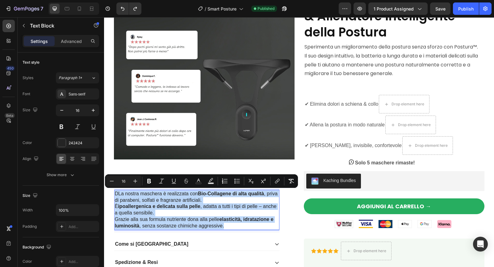
drag, startPoint x: 230, startPoint y: 224, endPoint x: 114, endPoint y: 193, distance: 119.8
click at [114, 193] on div "DLa nostra maschera è realizzata con Bio-Collagene di alta qualità , priva di p…" at bounding box center [196, 210] width 165 height 40
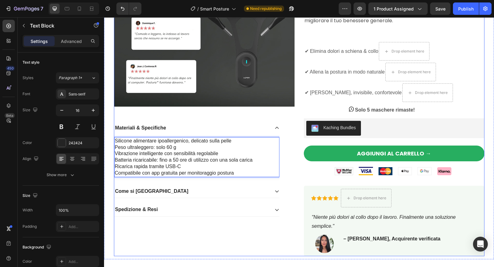
scroll to position [125, 0]
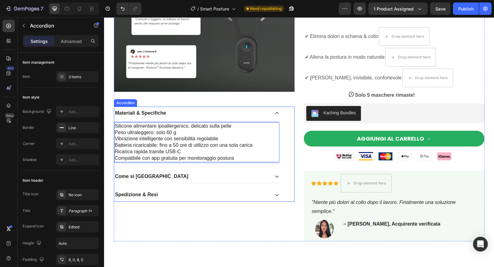
click at [181, 174] on div "Come si usa" at bounding box center [191, 176] width 155 height 8
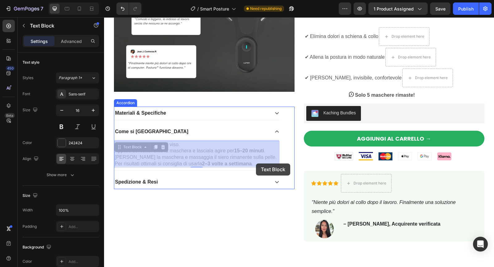
drag, startPoint x: 260, startPoint y: 163, endPoint x: 256, endPoint y: 163, distance: 4.3
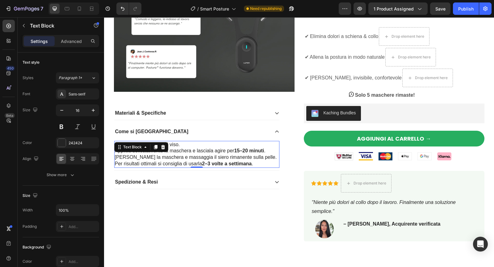
click at [256, 163] on p "Rimuovi la maschera e massaggia il siero rimanente sulla pelle. Per risultati o…" at bounding box center [197, 160] width 164 height 13
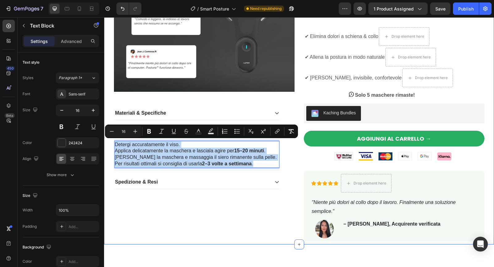
drag, startPoint x: 256, startPoint y: 163, endPoint x: 113, endPoint y: 139, distance: 144.7
click at [113, 139] on div "Product Images Materiali & Specifiche Come si usa Detergi accuratamente il viso…" at bounding box center [299, 76] width 381 height 330
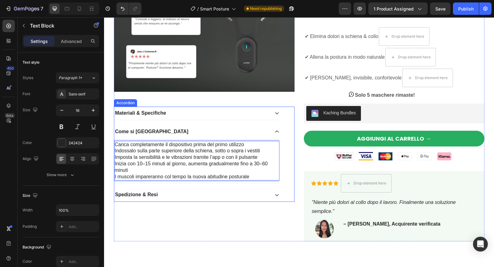
click at [198, 132] on div "Come si usa" at bounding box center [191, 131] width 155 height 8
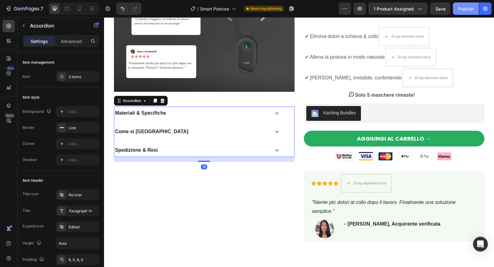
click at [469, 10] on div "Publish" at bounding box center [465, 9] width 15 height 6
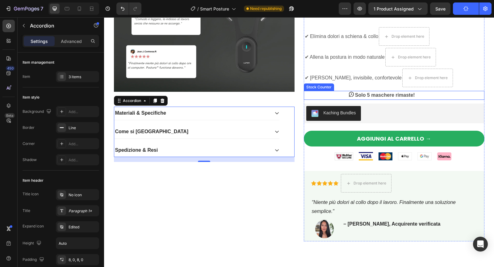
click at [371, 95] on strong "Solo 5 maschere rimaste!" at bounding box center [385, 94] width 60 height 5
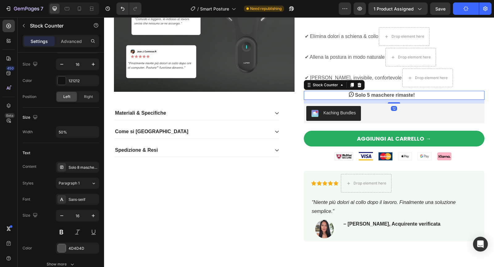
scroll to position [369, 0]
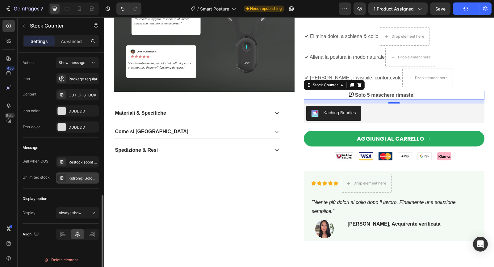
click at [85, 175] on div "<strong>Solo 5 maschere rimaste!" at bounding box center [83, 178] width 29 height 6
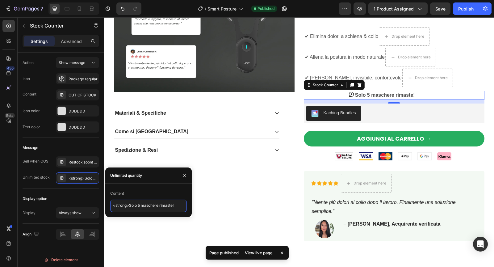
drag, startPoint x: 177, startPoint y: 207, endPoint x: 130, endPoint y: 203, distance: 47.1
click at [130, 203] on textarea "<strong>Solo 5 maschere rimaste!" at bounding box center [148, 205] width 77 height 12
paste textarea "dispositivi rimasti"
type textarea "<strong>Solo 5 dispositivi rimasti!"
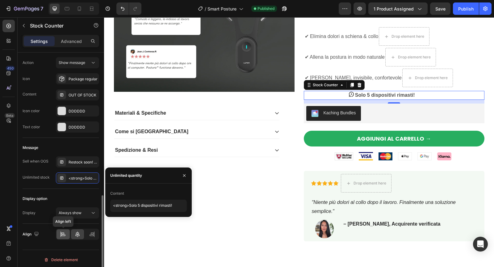
click at [65, 231] on icon at bounding box center [63, 234] width 6 height 6
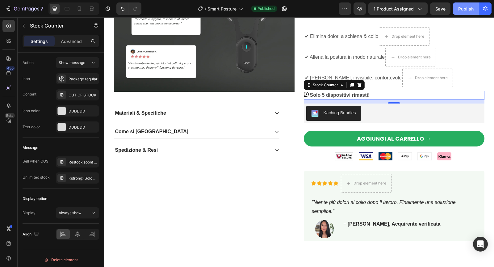
click at [463, 10] on div "Publish" at bounding box center [465, 9] width 15 height 6
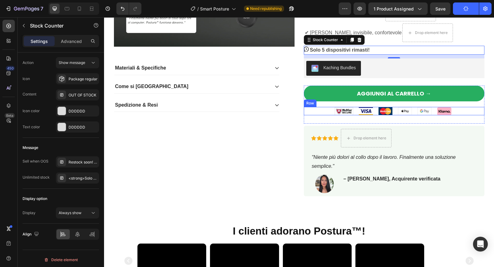
scroll to position [327, 0]
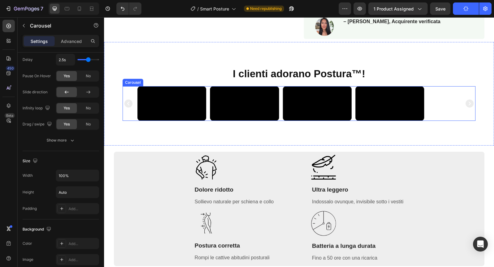
click at [440, 121] on div "Video Video Video Video" at bounding box center [298, 103] width 323 height 35
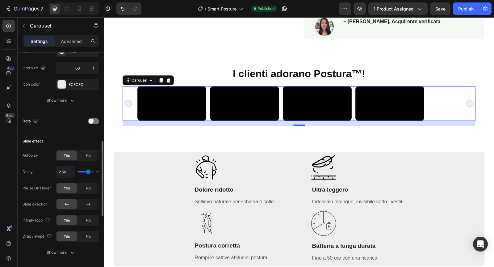
scroll to position [261, 0]
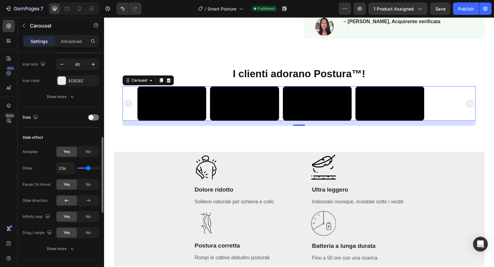
type input "2.3s"
type input "2.3"
type input "2.2s"
type input "2.2"
type input "2.1s"
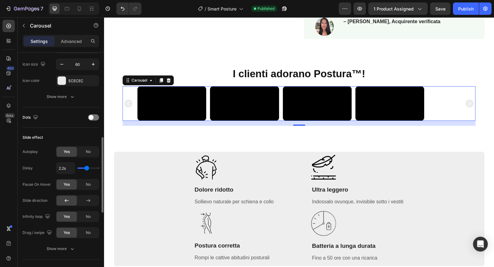
type input "2.1"
type input "2s"
type input "2"
click at [85, 167] on input "range" at bounding box center [88, 167] width 22 height 1
click at [463, 11] on div "Publish" at bounding box center [465, 9] width 15 height 6
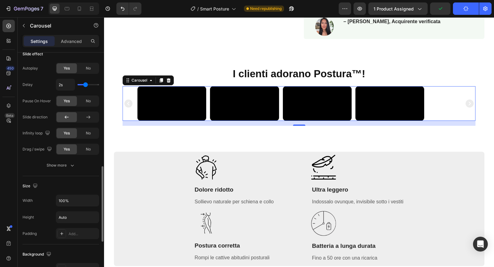
scroll to position [346, 0]
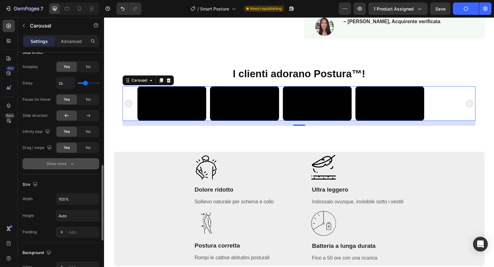
click at [64, 160] on div "Show more" at bounding box center [61, 163] width 29 height 6
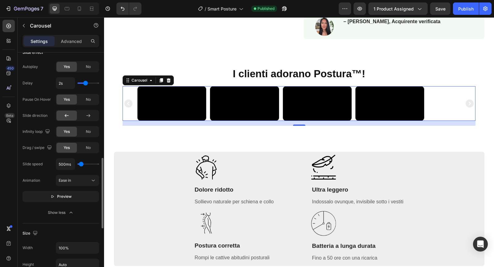
type input "450ms"
type input "450"
type input "500ms"
type input "500"
type input "1000ms"
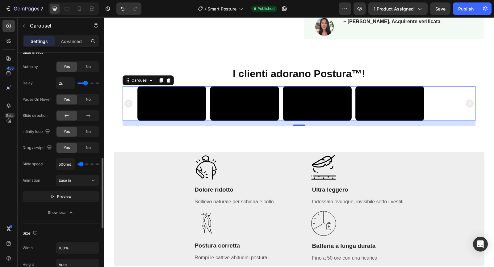
type input "1000"
type input "1250ms"
type input "1250"
type input "1500ms"
type input "1500"
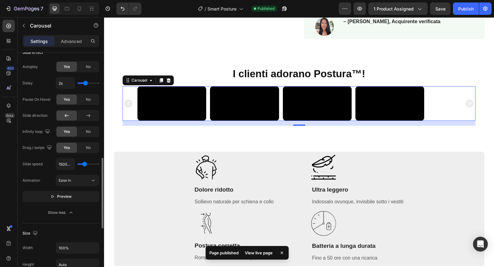
type input "1700ms"
type input "1700"
type input "1900ms"
type input "1900"
type input "2100ms"
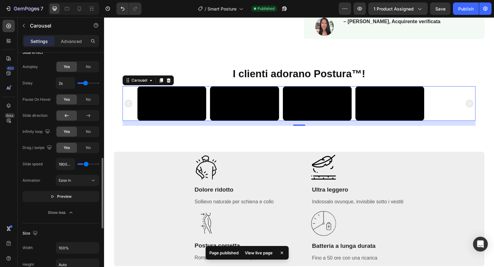
type input "2100"
type input "2250ms"
type input "2250"
type input "2400ms"
type input "2400"
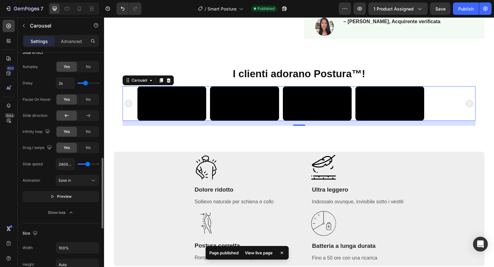
type input "2450ms"
type input "2450"
type input "2500ms"
type input "2500"
type input "2550ms"
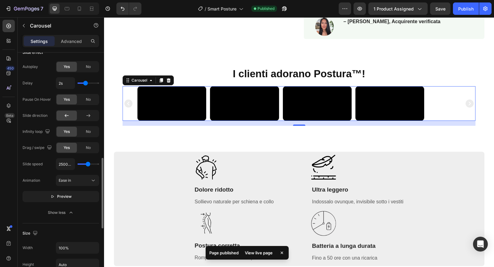
type input "2550"
type input "2600ms"
drag, startPoint x: 81, startPoint y: 160, endPoint x: 88, endPoint y: 160, distance: 7.4
type input "2600"
click at [88, 163] on input "range" at bounding box center [88, 163] width 22 height 1
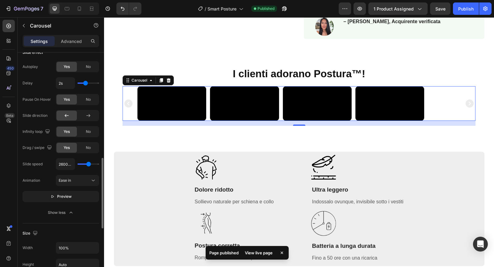
type input "1.9s"
type input "1.9"
type input "2s"
type input "2"
type input "2.1s"
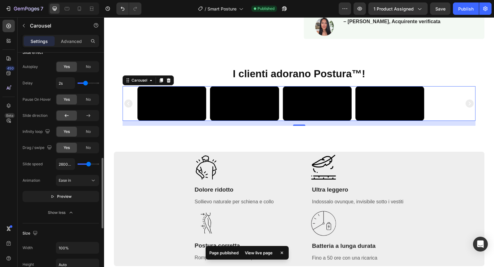
type input "2.1"
type input "2.2s"
type input "2.2"
type input "2.3s"
type input "2.3"
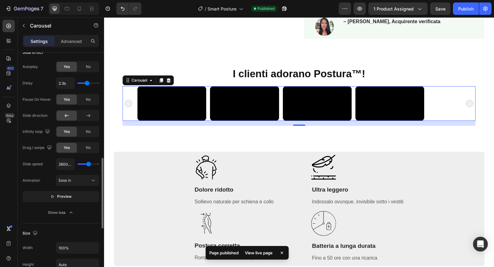
type input "2.4s"
type input "2.4"
type input "2.6s"
type input "2.6"
type input "2.7s"
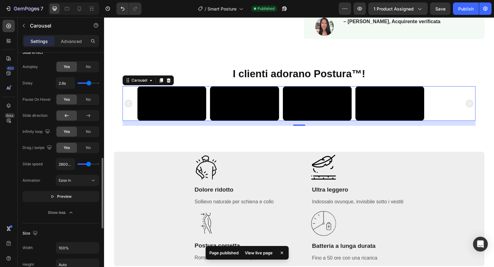
type input "2.7"
type input "2.8s"
type input "2.8"
type input "2.9s"
type input "2.9"
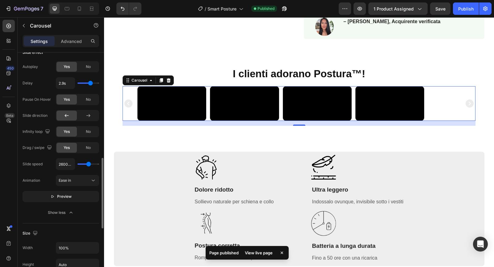
type input "3s"
drag, startPoint x: 85, startPoint y: 82, endPoint x: 91, endPoint y: 82, distance: 5.6
type input "3"
click at [91, 82] on input "range" at bounding box center [88, 82] width 22 height 1
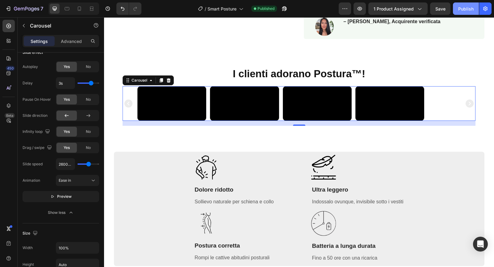
click at [470, 12] on div "Publish" at bounding box center [465, 9] width 15 height 6
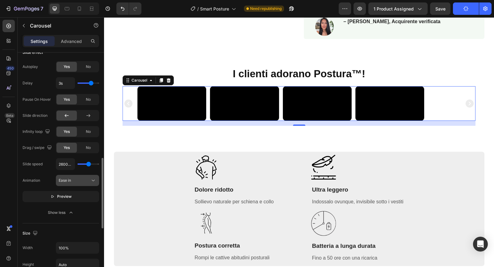
click at [90, 178] on div "Ease in" at bounding box center [74, 180] width 31 height 6
click at [90, 177] on icon at bounding box center [93, 180] width 6 height 6
type input "2800ms"
type input "2800"
type input "2850ms"
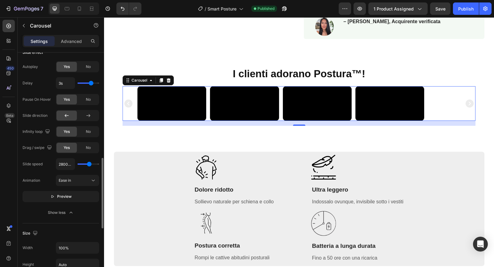
type input "2850"
type input "2900ms"
type input "2900"
type input "3000ms"
type input "3000"
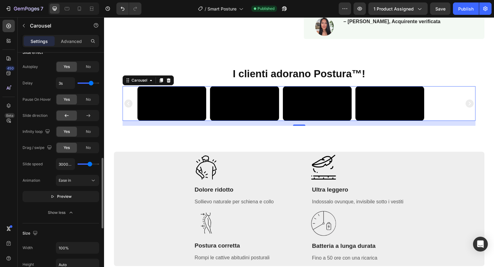
type input "3100ms"
type input "3100"
type input "3250ms"
type input "3250"
type input "3400ms"
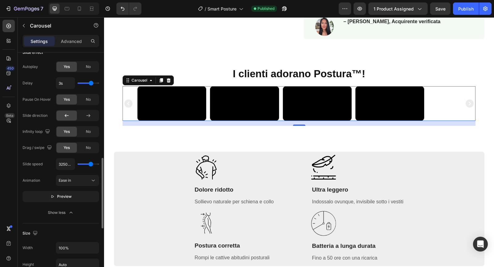
type input "3400"
type input "3450ms"
type input "3450"
type input "3500ms"
type input "3500"
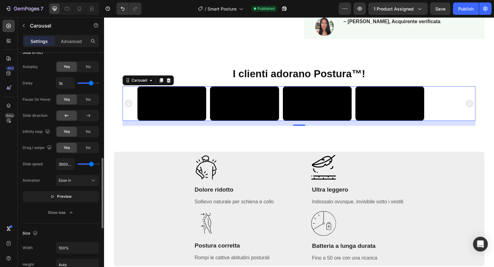
type input "3550ms"
type input "3550"
type input "3650ms"
type input "3650"
type input "3750ms"
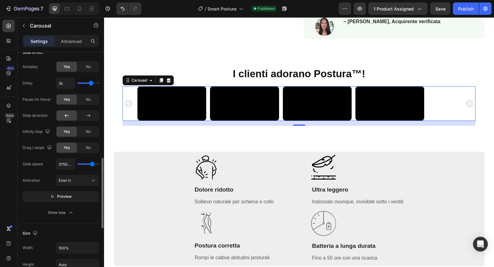
drag, startPoint x: 89, startPoint y: 162, endPoint x: 92, endPoint y: 162, distance: 3.4
type input "3750"
click at [92, 163] on input "range" at bounding box center [88, 163] width 22 height 1
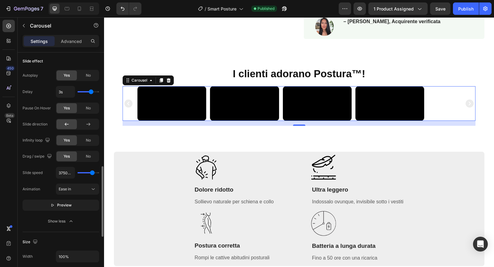
scroll to position [295, 0]
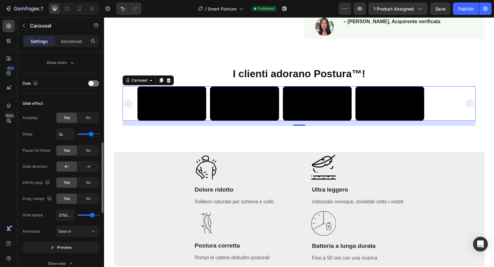
type input "2.9s"
type input "2.9"
type input "2.8s"
type input "2.8"
type input "2.7s"
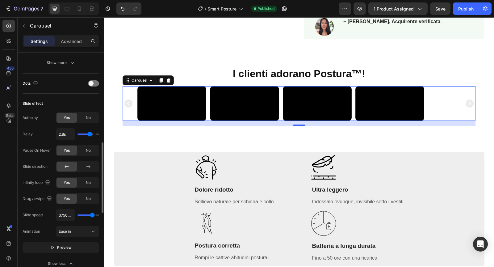
type input "2.7"
type input "2.5s"
type input "2.5"
type input "2.3s"
type input "2.3"
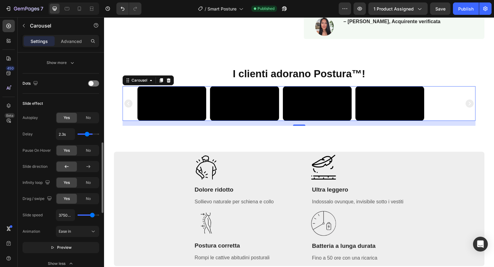
type input "2.2s"
type input "2.2"
type input "2s"
type input "2"
type input "1.9s"
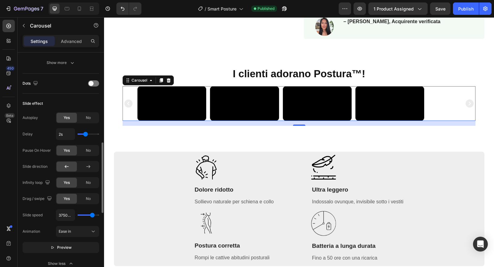
type input "1.9"
type input "1.8s"
type input "1.8"
type input "1.7s"
type input "1.7"
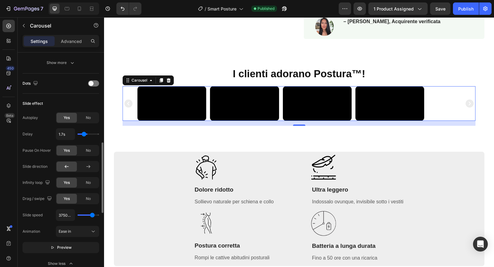
type input "1.6s"
type input "1.6"
type input "1.5s"
type input "1.5"
type input "1.4s"
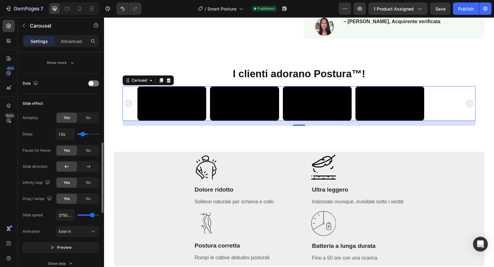
type input "1.4"
type input "1.3s"
type input "1.3"
type input "1.2s"
type input "1.2"
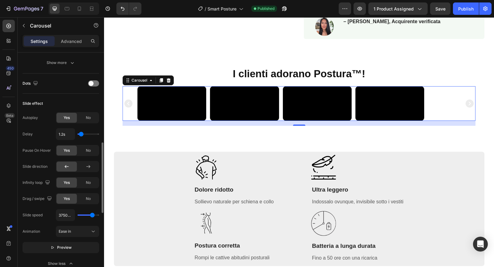
type input "1.1s"
type input "1.1"
type input "1s"
drag, startPoint x: 91, startPoint y: 133, endPoint x: 80, endPoint y: 133, distance: 11.1
type input "1"
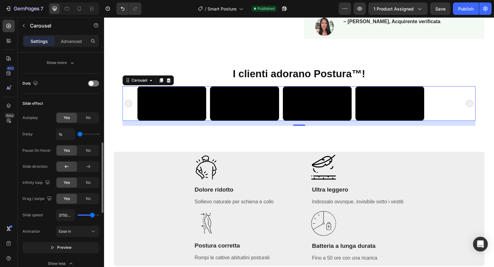
click at [80, 133] on input "range" at bounding box center [88, 133] width 22 height 1
click at [463, 10] on div "Publish" at bounding box center [465, 9] width 15 height 6
drag, startPoint x: 79, startPoint y: 133, endPoint x: 74, endPoint y: 133, distance: 5.6
click at [77, 133] on input "range" at bounding box center [88, 133] width 22 height 1
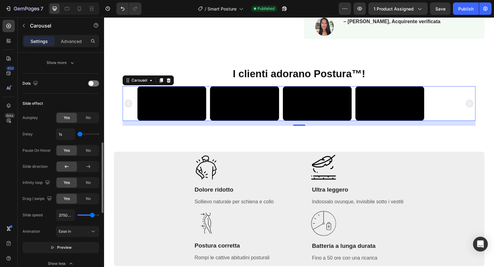
type input "4050ms"
type input "4050"
type input "4350ms"
type input "4350"
type input "4750ms"
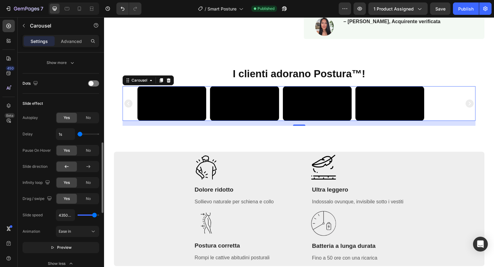
type input "4750"
type input "5000ms"
drag, startPoint x: 93, startPoint y: 212, endPoint x: 102, endPoint y: 212, distance: 9.3
type input "5000"
click at [99, 214] on input "range" at bounding box center [88, 214] width 22 height 1
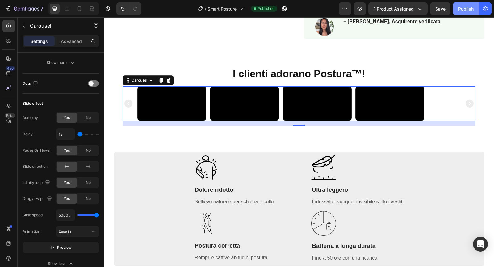
click at [466, 9] on div "Publish" at bounding box center [465, 9] width 15 height 6
type input "1950ms"
type input "1950"
click at [86, 214] on input "range" at bounding box center [88, 214] width 22 height 1
click at [85, 214] on input "range" at bounding box center [88, 214] width 22 height 1
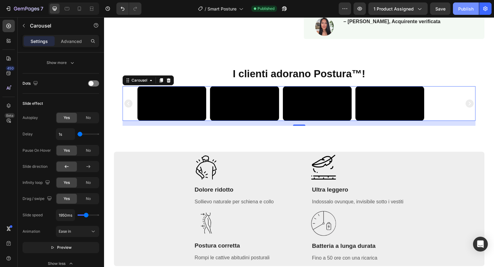
click at [461, 10] on div "Publish" at bounding box center [465, 9] width 15 height 6
click at [457, 13] on button "Publish" at bounding box center [466, 8] width 26 height 12
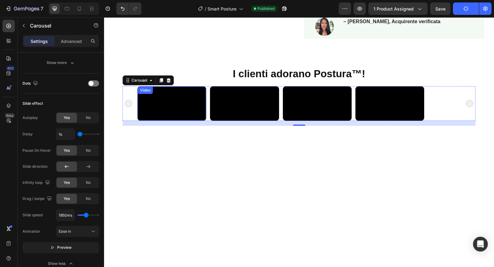
scroll to position [0, 0]
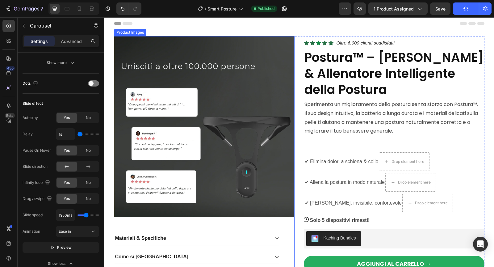
drag, startPoint x: 214, startPoint y: 153, endPoint x: 138, endPoint y: 152, distance: 76.5
click at [214, 153] on img at bounding box center [204, 126] width 181 height 181
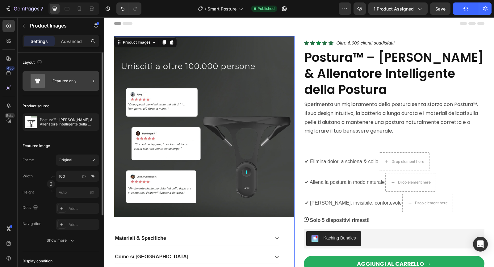
click at [69, 77] on div "Featured only" at bounding box center [71, 81] width 38 height 14
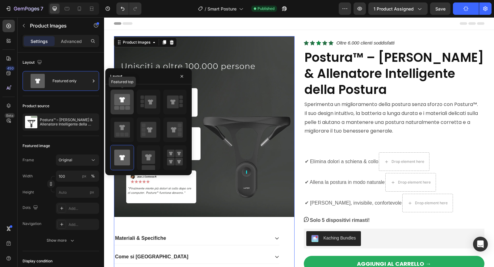
click at [125, 101] on icon at bounding box center [122, 99] width 16 height 11
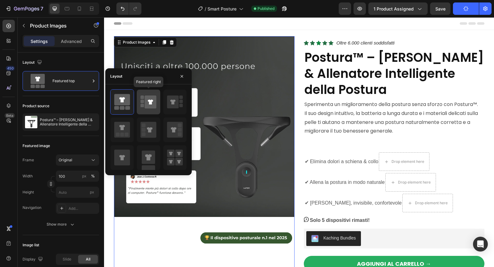
click at [146, 108] on icon at bounding box center [148, 101] width 16 height 17
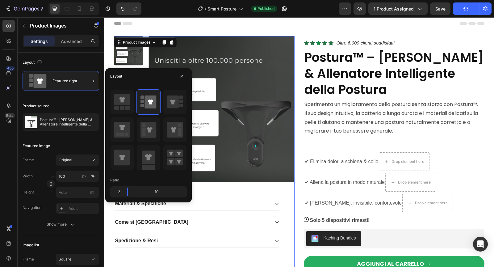
click at [248, 31] on div "Product Images 48 Materiali & Specifiche Come si usa Spedizione & Resi Accordio…" at bounding box center [299, 199] width 390 height 339
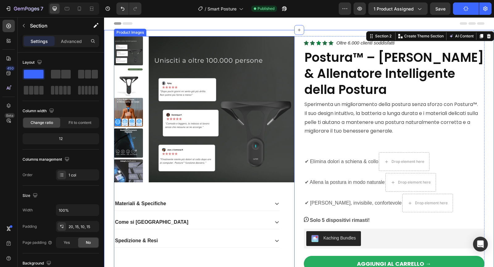
click at [219, 63] on img at bounding box center [221, 109] width 146 height 146
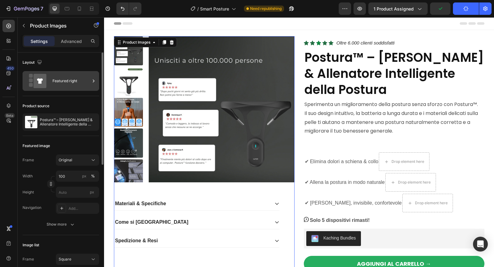
click at [83, 77] on div "Featured right" at bounding box center [71, 81] width 38 height 14
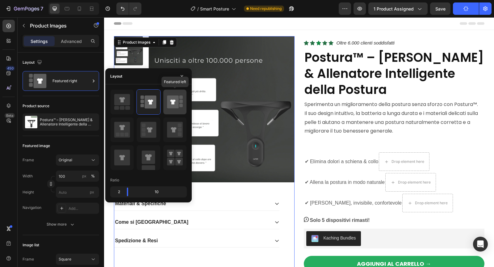
click at [175, 101] on icon at bounding box center [172, 101] width 5 height 5
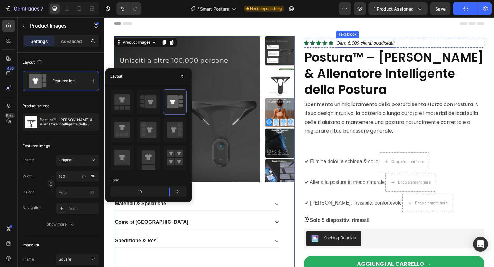
click at [341, 30] on div "Product Images 48 Materiali & Specifiche Come si usa Spedizione & Resi Accordio…" at bounding box center [299, 199] width 390 height 339
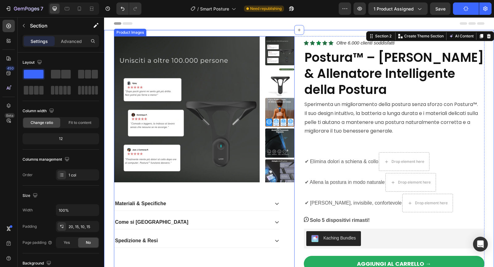
click at [255, 69] on img at bounding box center [187, 109] width 146 height 146
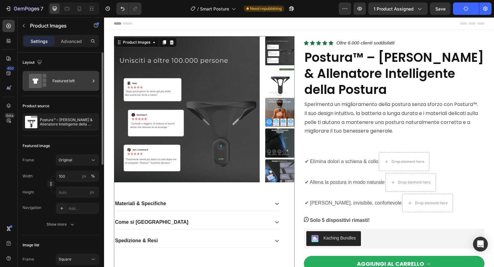
click at [74, 82] on div "Featured left" at bounding box center [71, 81] width 38 height 14
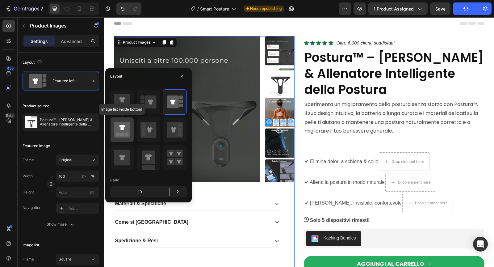
click at [127, 126] on icon at bounding box center [122, 130] width 16 height 16
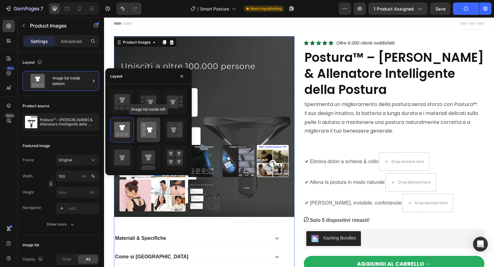
click at [147, 132] on icon at bounding box center [148, 130] width 16 height 16
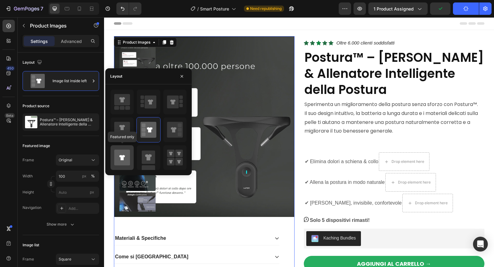
click at [122, 161] on icon at bounding box center [122, 157] width 16 height 16
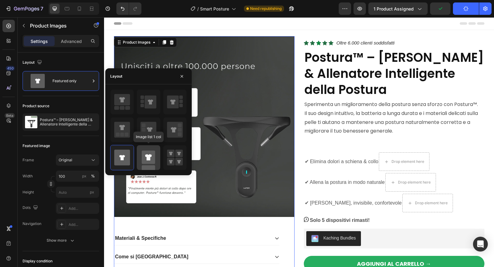
click at [145, 158] on rect at bounding box center [148, 156] width 13 height 13
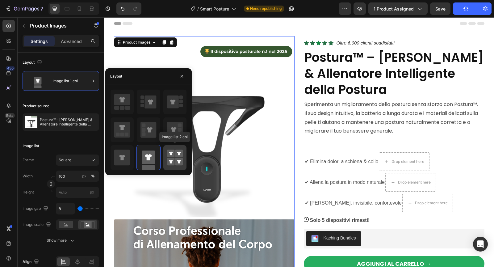
click at [171, 158] on rect at bounding box center [171, 162] width 8 height 8
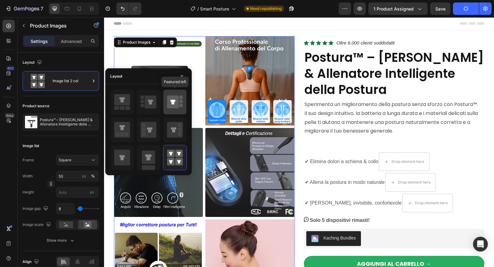
click at [174, 102] on icon at bounding box center [173, 101] width 12 height 13
type input "100"
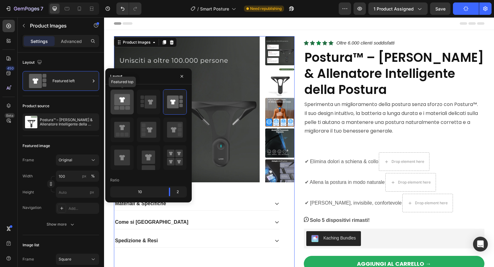
click at [122, 106] on rect at bounding box center [122, 108] width 5 height 4
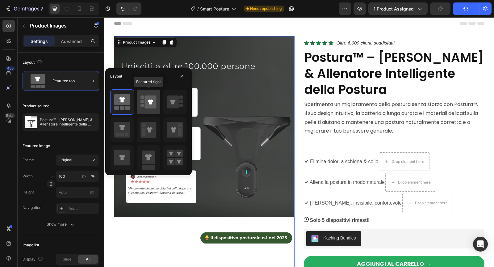
click at [139, 99] on div at bounding box center [148, 102] width 23 height 25
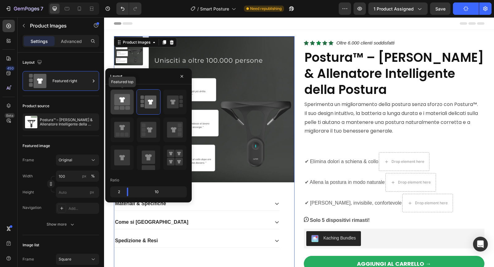
click at [127, 107] on rect at bounding box center [127, 108] width 5 height 4
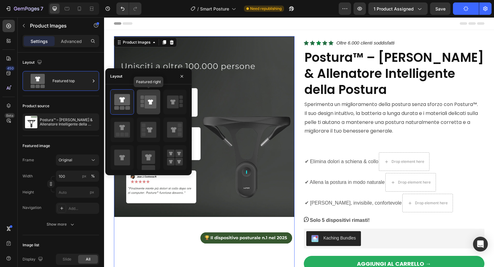
click at [144, 104] on rect at bounding box center [141, 105] width 3 height 3
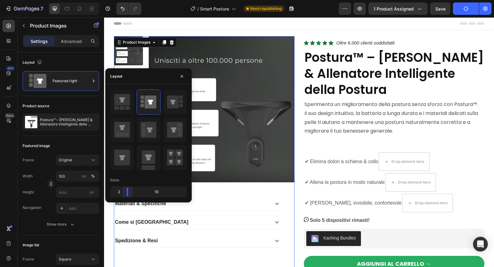
drag, startPoint x: 129, startPoint y: 193, endPoint x: 126, endPoint y: 192, distance: 3.6
click at [126, 0] on body "7 Version history / Smart Posture Need republishing Preview 1 product assigned …" at bounding box center [247, 0] width 494 height 0
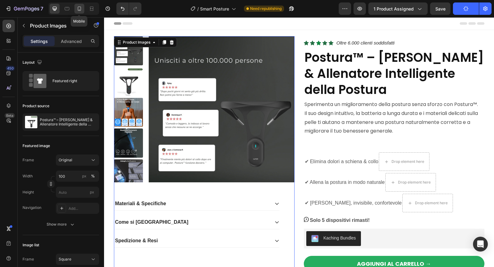
click at [83, 11] on div at bounding box center [79, 9] width 10 height 10
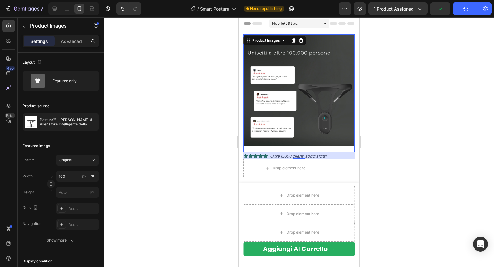
click at [282, 91] on img at bounding box center [298, 89] width 111 height 111
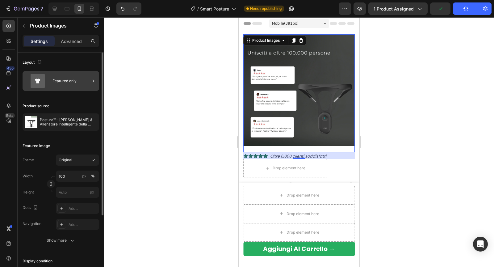
click at [74, 86] on div "Featured only" at bounding box center [71, 81] width 38 height 14
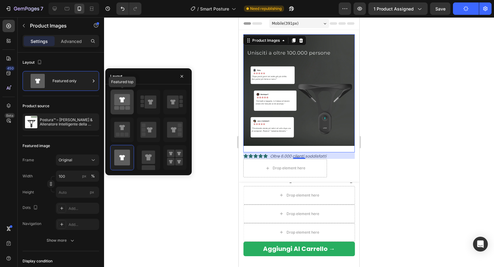
click at [118, 106] on rect at bounding box center [116, 108] width 5 height 4
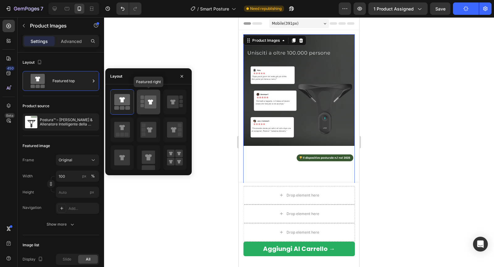
click at [146, 108] on icon at bounding box center [151, 101] width 12 height 13
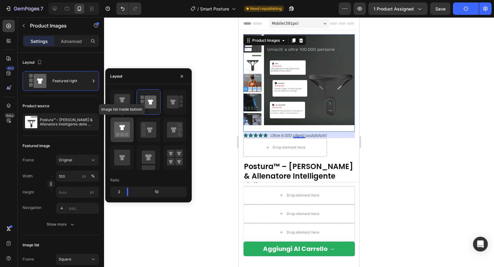
click at [132, 125] on div at bounding box center [121, 129] width 23 height 25
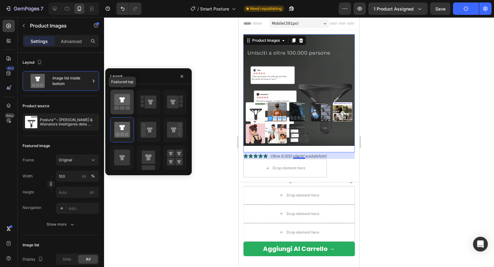
click at [122, 101] on icon at bounding box center [122, 99] width 6 height 5
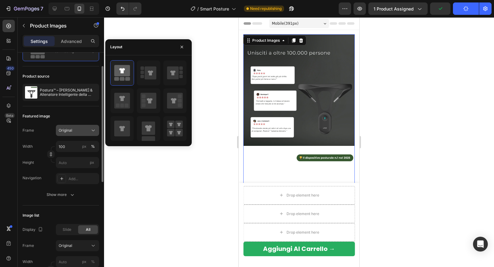
scroll to position [30, 0]
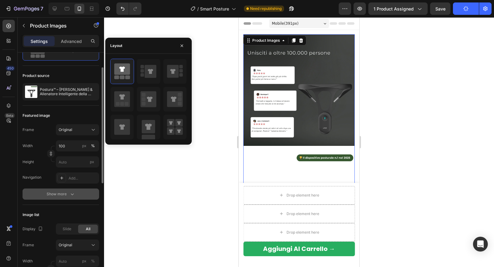
click at [67, 192] on div "Show more" at bounding box center [61, 194] width 29 height 6
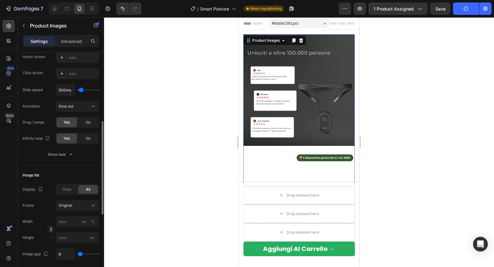
scroll to position [183, 0]
click at [71, 191] on div "Slide" at bounding box center [67, 188] width 20 height 9
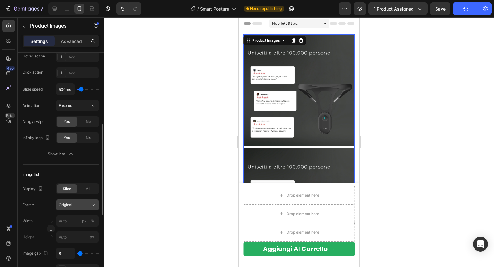
click at [78, 202] on div "Original" at bounding box center [78, 205] width 38 height 6
click at [46, 213] on div "Frame Original Width px % Height px" at bounding box center [61, 220] width 77 height 43
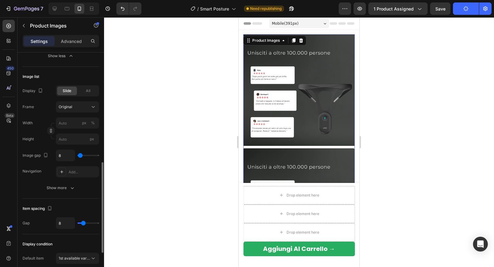
scroll to position [283, 0]
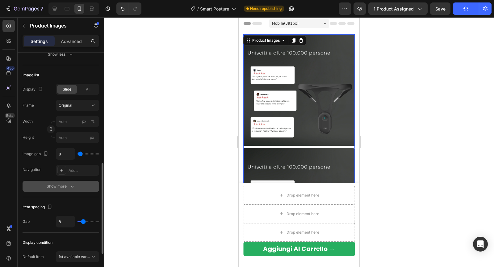
click at [68, 188] on button "Show more" at bounding box center [61, 186] width 77 height 11
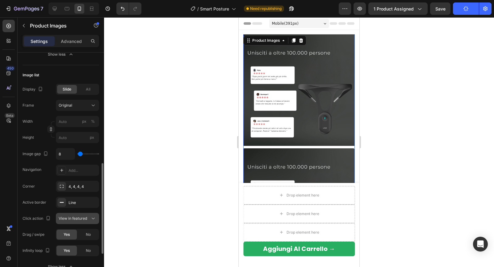
click at [70, 217] on span "View in featured" at bounding box center [73, 218] width 28 height 5
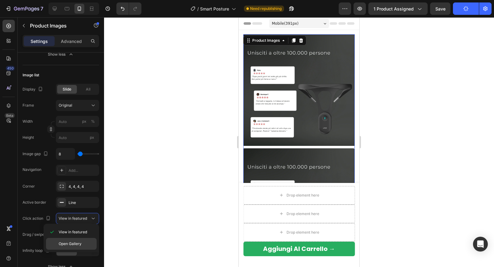
click at [65, 244] on span "Open Gallery" at bounding box center [70, 244] width 23 height 6
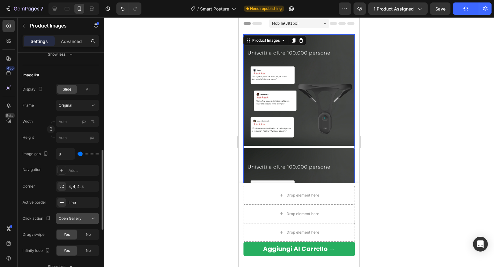
click at [74, 217] on span "Open Gallery" at bounding box center [70, 218] width 23 height 5
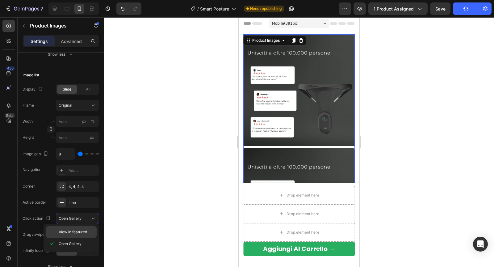
click at [66, 235] on div "View in featured" at bounding box center [71, 232] width 51 height 12
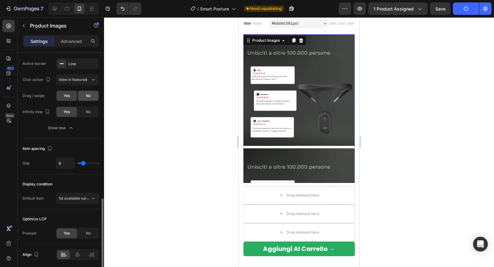
scroll to position [422, 0]
click at [78, 196] on span "1st available variant" at bounding box center [76, 197] width 35 height 5
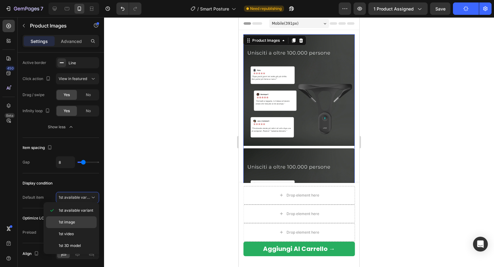
click at [71, 221] on span "1st image" at bounding box center [67, 222] width 16 height 6
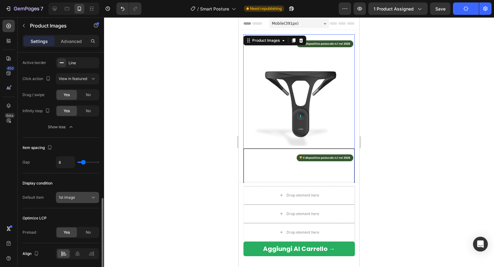
click at [79, 197] on div "1st image" at bounding box center [74, 197] width 31 height 6
click at [37, 204] on div "Display condition Default item 1st image" at bounding box center [61, 190] width 77 height 35
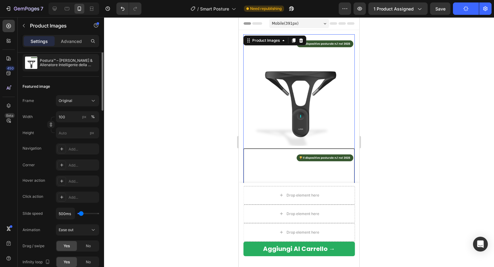
scroll to position [0, 0]
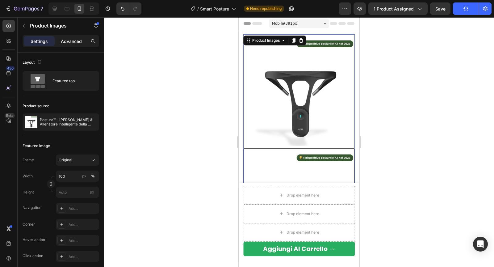
click at [69, 36] on div "Advanced" at bounding box center [71, 41] width 31 height 10
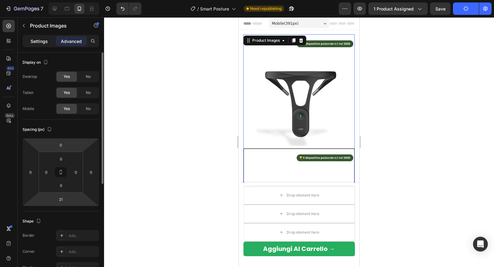
click at [43, 38] on p "Settings" at bounding box center [39, 41] width 17 height 6
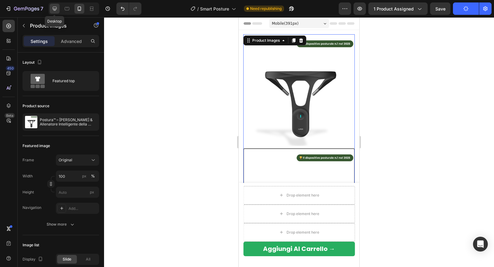
click at [53, 9] on icon at bounding box center [55, 9] width 4 height 4
type input "18"
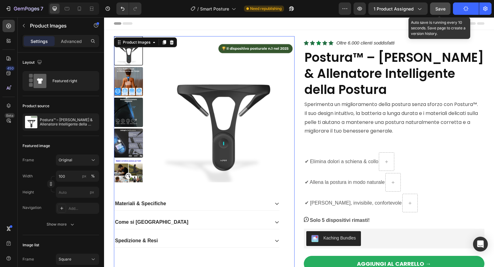
click at [441, 6] on span "Save" at bounding box center [440, 8] width 10 height 5
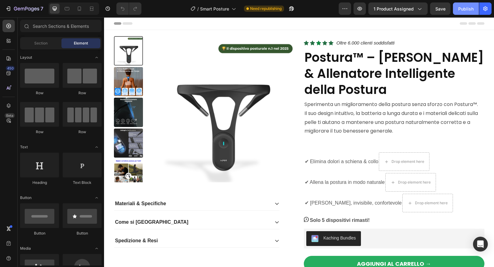
click at [468, 10] on div "Publish" at bounding box center [465, 9] width 15 height 6
click at [81, 9] on icon at bounding box center [79, 8] width 3 height 4
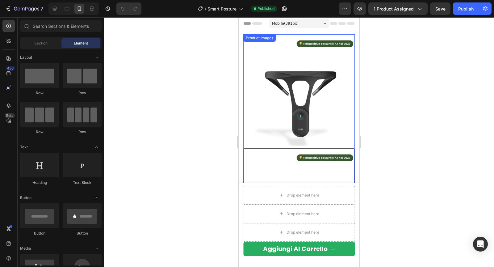
click at [286, 117] on img at bounding box center [298, 89] width 111 height 111
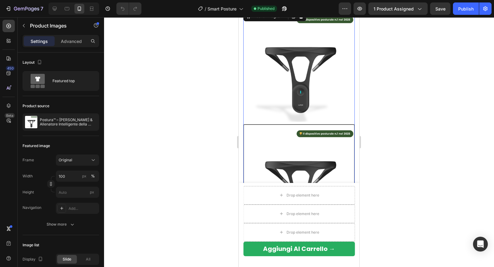
scroll to position [31, 0]
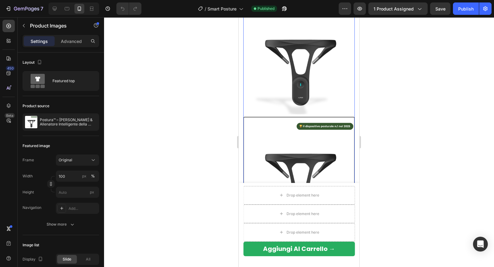
click at [281, 129] on div at bounding box center [298, 172] width 111 height 111
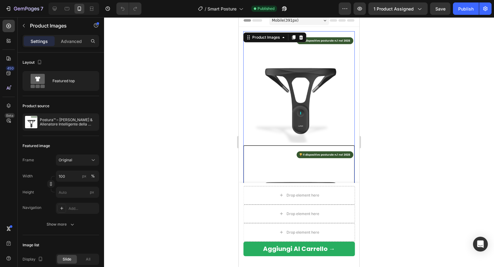
scroll to position [0, 0]
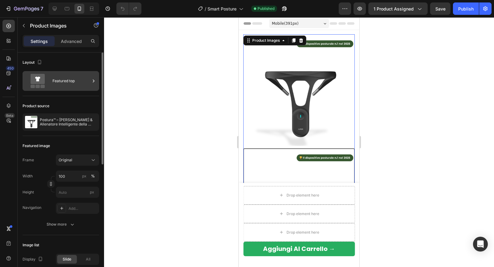
click at [75, 84] on div "Featured top" at bounding box center [71, 81] width 38 height 14
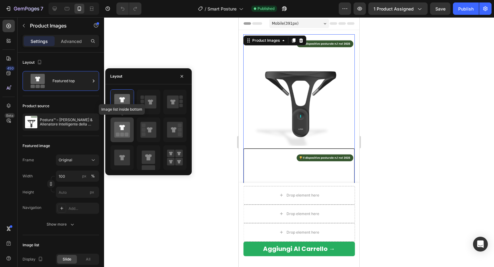
click at [127, 132] on rect at bounding box center [127, 134] width 4 height 4
type input "20"
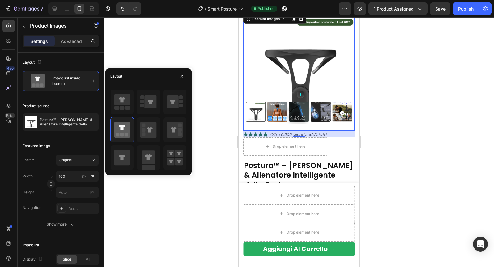
scroll to position [23, 0]
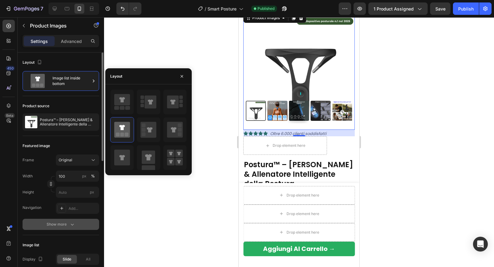
click at [63, 225] on div "Show more" at bounding box center [61, 224] width 29 height 6
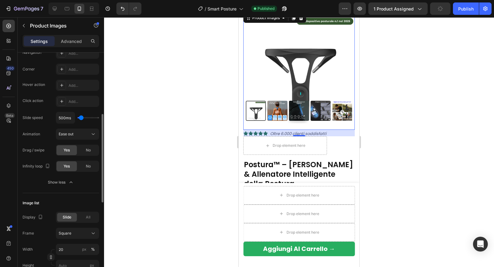
scroll to position [157, 0]
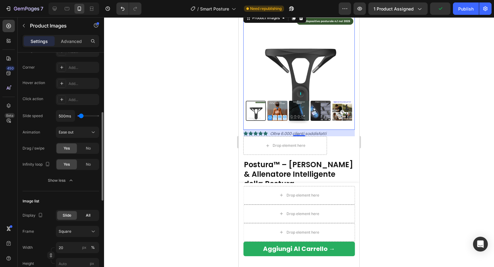
click at [86, 213] on span "All" at bounding box center [88, 215] width 5 height 6
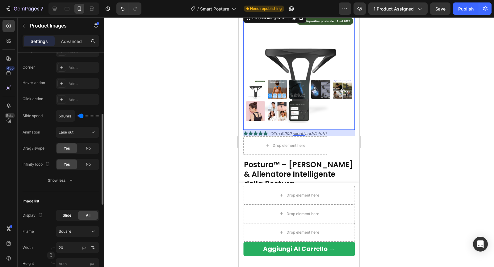
click at [67, 213] on span "Slide" at bounding box center [67, 215] width 9 height 6
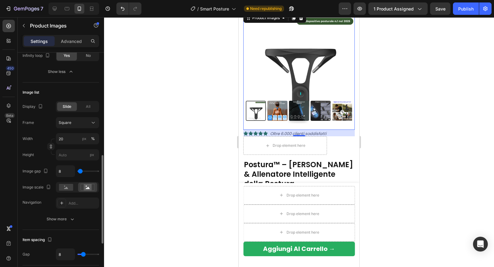
scroll to position [266, 0]
click at [66, 187] on rect at bounding box center [66, 186] width 14 height 7
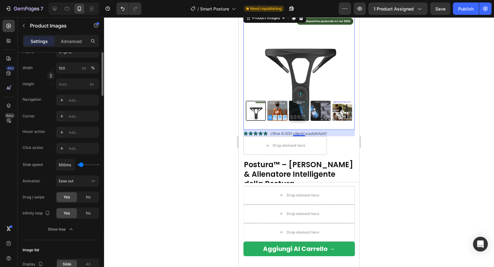
scroll to position [0, 0]
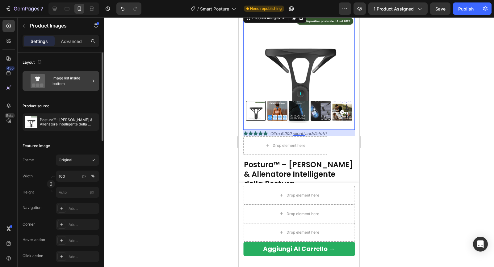
click at [72, 83] on div "Image list inside bottom" at bounding box center [71, 81] width 38 height 14
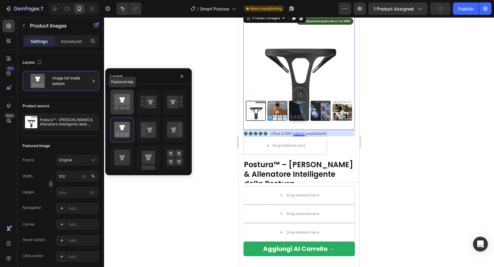
click at [125, 101] on icon at bounding box center [122, 99] width 16 height 11
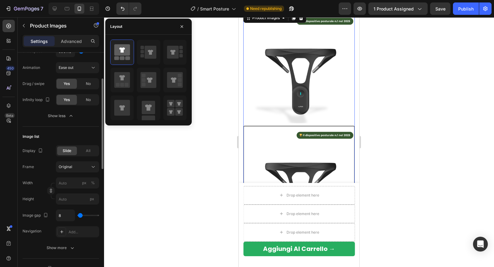
scroll to position [256, 0]
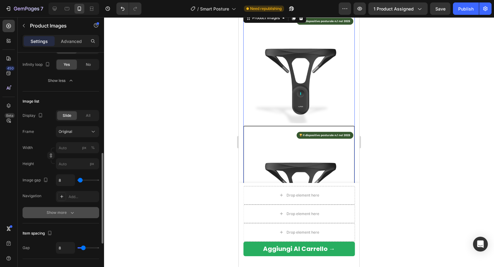
click at [67, 210] on div "Show more" at bounding box center [61, 212] width 29 height 6
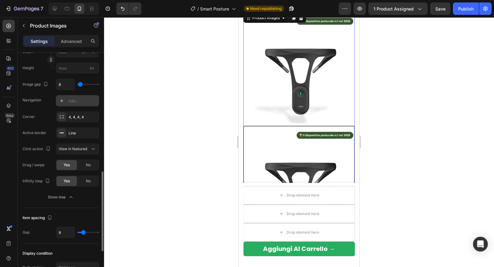
scroll to position [353, 0]
click at [78, 146] on span "View in featured" at bounding box center [73, 147] width 28 height 5
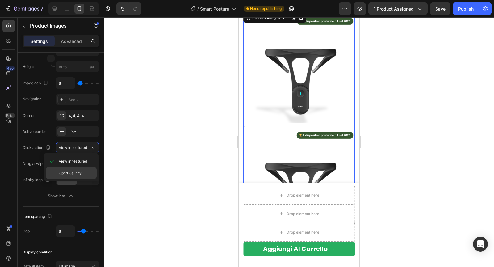
click at [70, 170] on span "Open Gallery" at bounding box center [70, 173] width 23 height 6
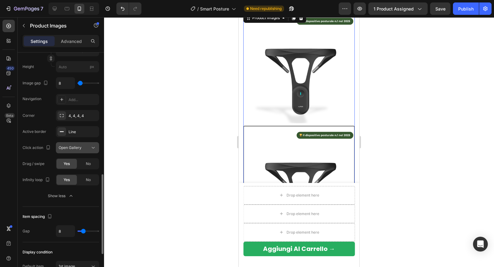
click at [78, 149] on span "Open Gallery" at bounding box center [70, 148] width 23 height 6
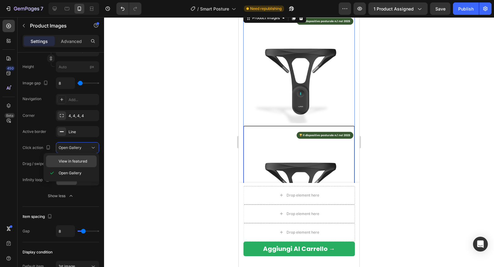
click at [73, 159] on span "View in featured" at bounding box center [73, 161] width 28 height 6
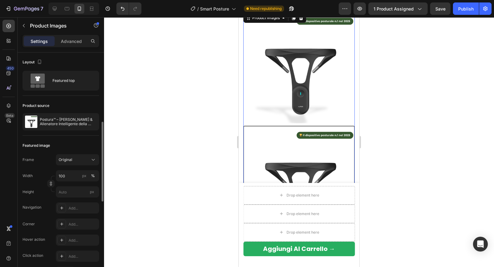
scroll to position [0, 0]
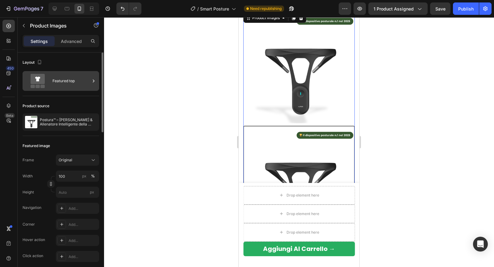
click at [61, 79] on div "Featured top" at bounding box center [71, 81] width 38 height 14
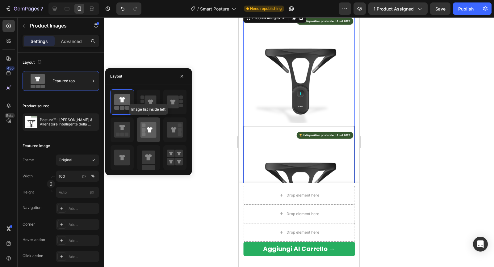
click at [147, 131] on icon at bounding box center [148, 130] width 16 height 16
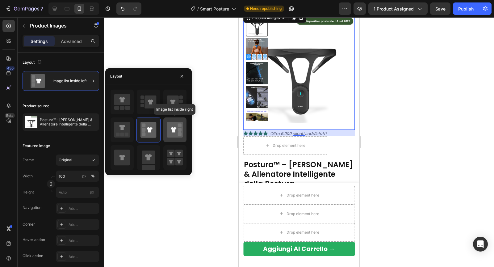
click at [169, 130] on icon at bounding box center [175, 130] width 16 height 16
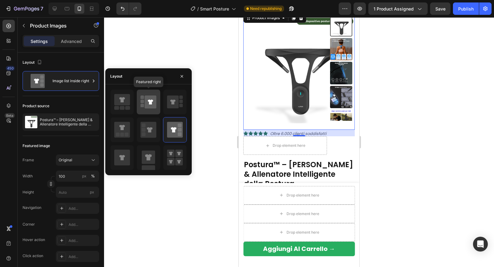
click at [159, 107] on div at bounding box center [148, 102] width 23 height 25
type input "100"
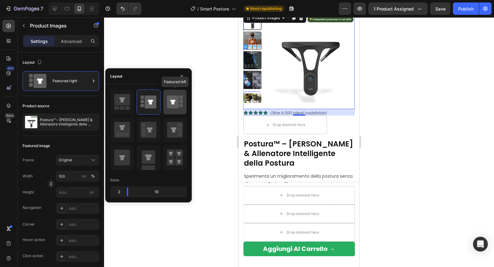
click at [172, 105] on icon at bounding box center [173, 101] width 12 height 13
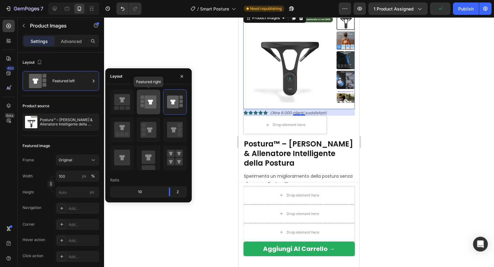
click at [139, 104] on div at bounding box center [148, 102] width 23 height 25
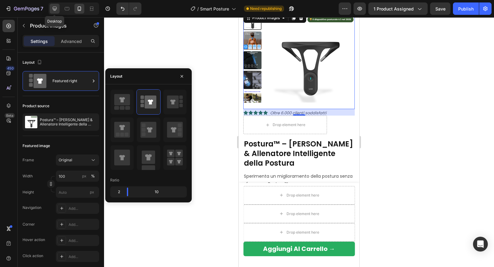
click at [55, 8] on icon at bounding box center [55, 9] width 6 height 6
type input "18"
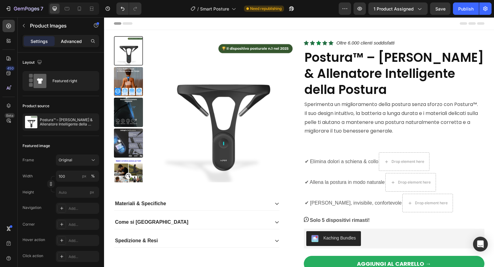
click at [72, 41] on p "Advanced" at bounding box center [71, 41] width 21 height 6
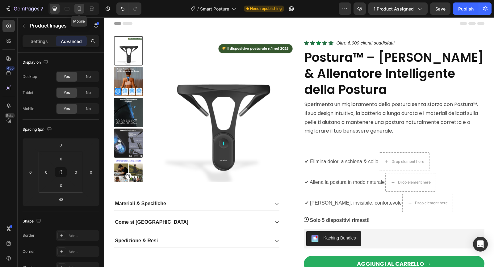
click at [79, 12] on div at bounding box center [79, 9] width 10 height 10
type input "21"
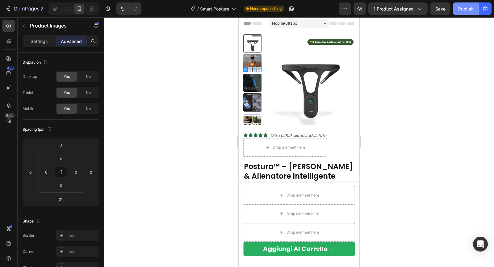
click at [461, 12] on button "Publish" at bounding box center [466, 8] width 26 height 12
click at [40, 44] on div "Settings" at bounding box center [39, 41] width 31 height 10
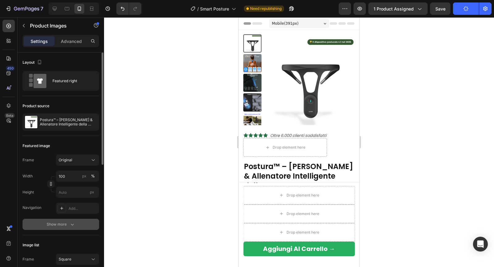
click at [67, 223] on div "Show more" at bounding box center [61, 224] width 29 height 6
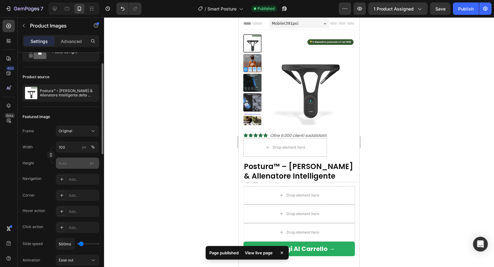
scroll to position [31, 0]
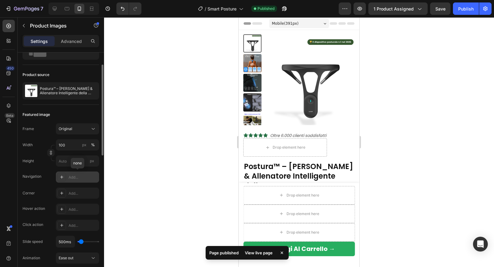
click at [73, 178] on div "Add..." at bounding box center [83, 177] width 29 height 6
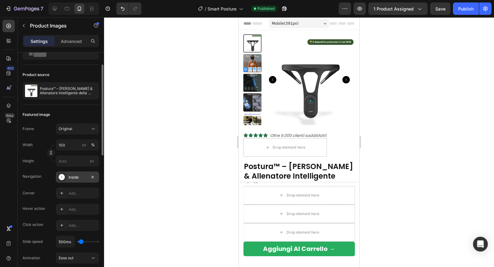
click at [137, 30] on div at bounding box center [299, 141] width 390 height 249
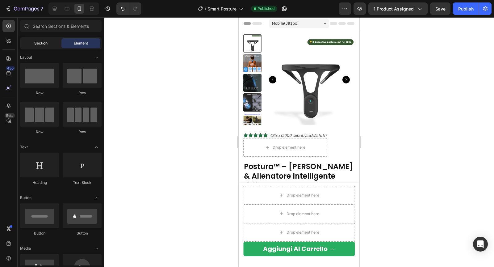
click at [46, 46] on div "Section" at bounding box center [40, 43] width 39 height 10
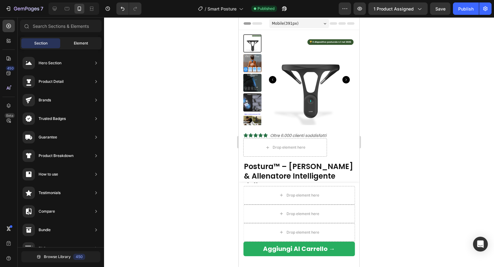
click at [71, 46] on div "Element" at bounding box center [80, 43] width 39 height 10
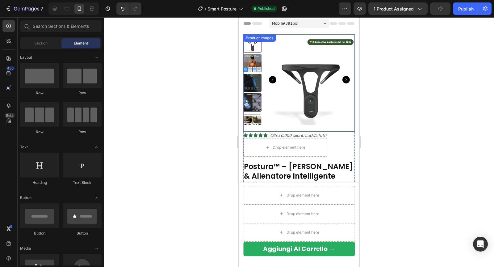
click at [306, 81] on img at bounding box center [309, 79] width 91 height 91
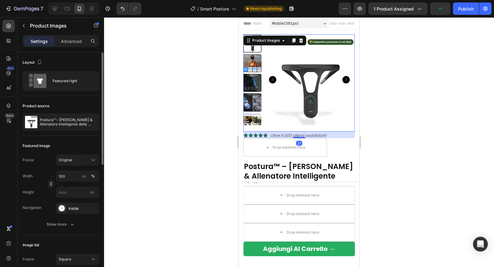
click at [64, 91] on div "Layout Featured right" at bounding box center [61, 74] width 77 height 44
click at [66, 85] on div "Featured right" at bounding box center [71, 81] width 38 height 14
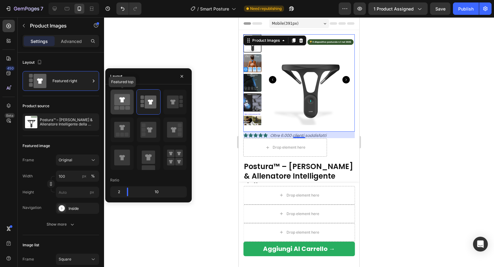
click at [117, 103] on icon at bounding box center [122, 99] width 16 height 11
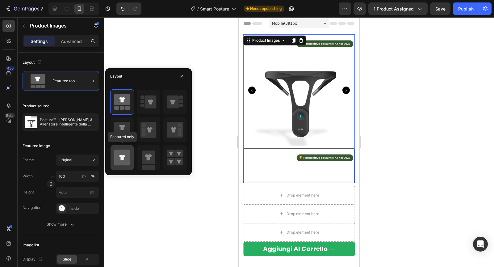
click at [126, 152] on icon at bounding box center [122, 157] width 16 height 16
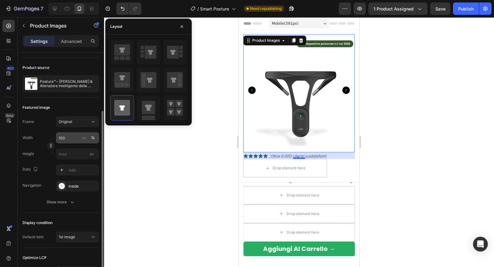
scroll to position [57, 0]
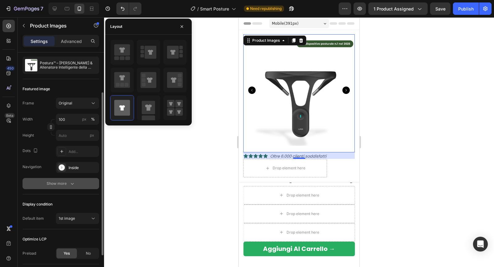
click at [72, 181] on icon "button" at bounding box center [72, 183] width 6 height 6
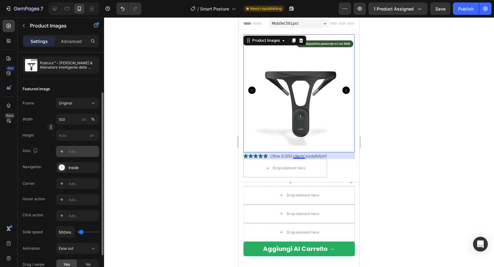
click at [80, 151] on div "Add..." at bounding box center [83, 152] width 29 height 6
click at [154, 94] on div at bounding box center [299, 141] width 390 height 249
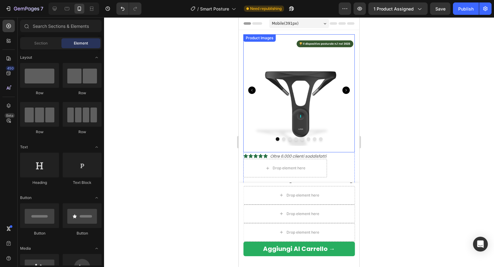
click at [322, 110] on img at bounding box center [298, 89] width 111 height 111
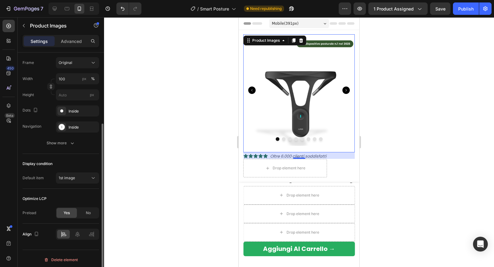
scroll to position [99, 0]
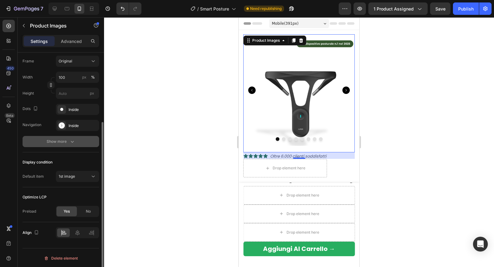
click at [69, 142] on icon "button" at bounding box center [72, 141] width 6 height 6
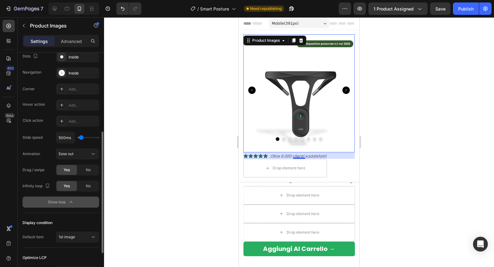
click at [71, 203] on icon "button" at bounding box center [71, 202] width 6 height 6
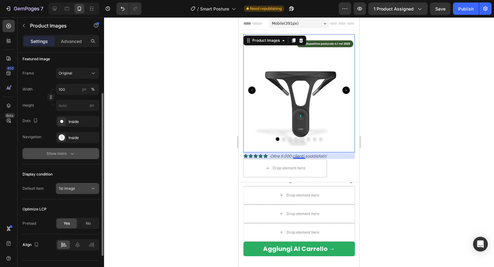
scroll to position [92, 0]
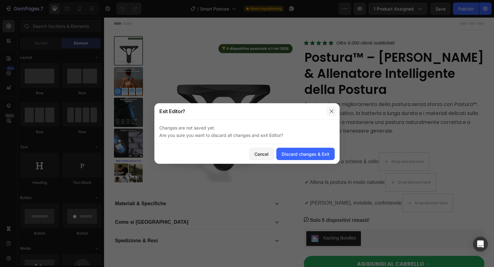
click at [334, 113] on icon "button" at bounding box center [331, 111] width 5 height 5
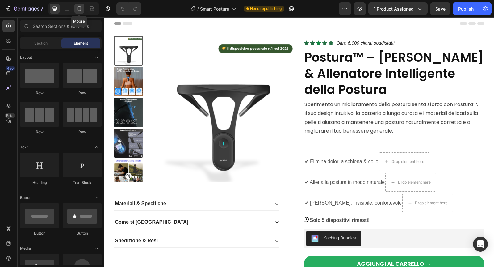
click at [80, 9] on icon at bounding box center [79, 9] width 6 height 6
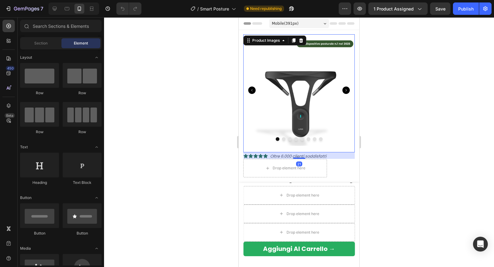
click at [294, 121] on img at bounding box center [298, 89] width 111 height 111
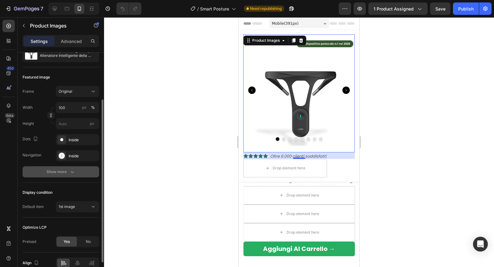
scroll to position [70, 0]
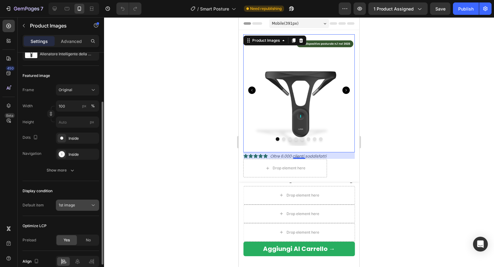
click at [75, 200] on button "1st image" at bounding box center [77, 204] width 43 height 11
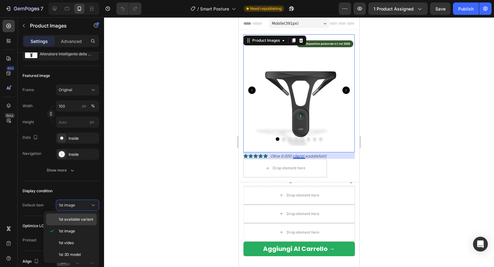
click at [72, 221] on span "1st available variant" at bounding box center [76, 219] width 35 height 6
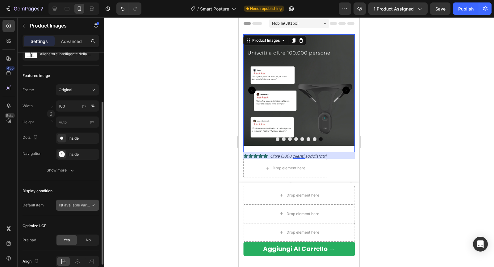
click at [76, 203] on span "1st available variant" at bounding box center [76, 204] width 35 height 5
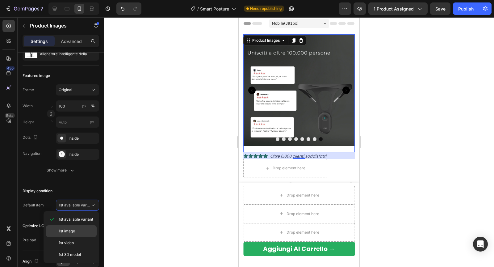
click at [72, 228] on span "1st image" at bounding box center [67, 231] width 16 height 6
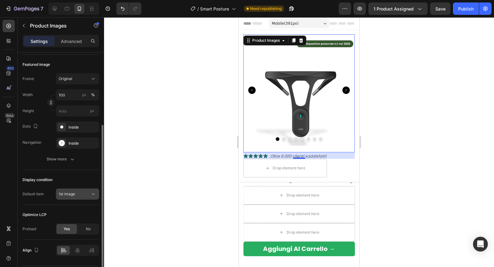
scroll to position [69, 0]
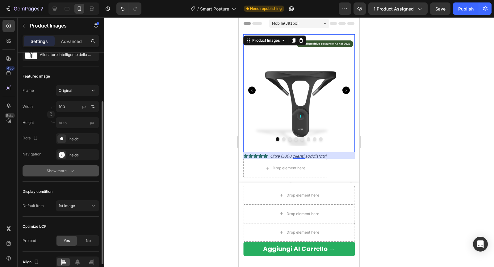
click at [72, 172] on icon "button" at bounding box center [72, 171] width 6 height 6
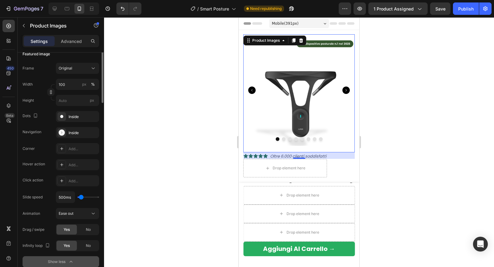
scroll to position [0, 0]
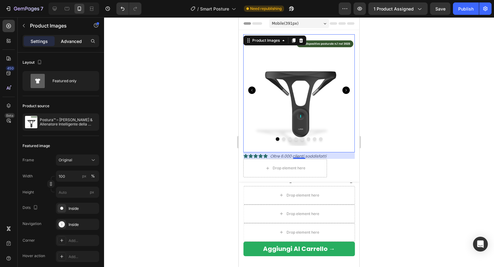
click at [72, 40] on p "Advanced" at bounding box center [71, 41] width 21 height 6
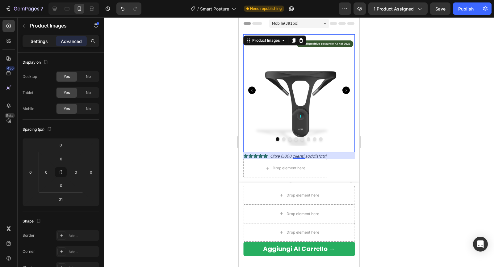
click at [47, 45] on div "Settings" at bounding box center [39, 41] width 31 height 10
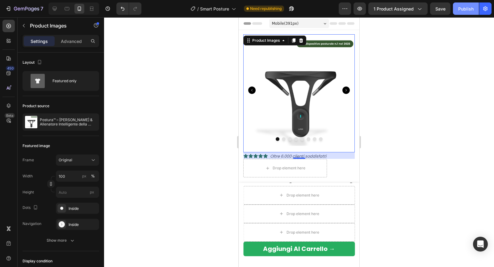
click at [466, 7] on div "Publish" at bounding box center [465, 9] width 15 height 6
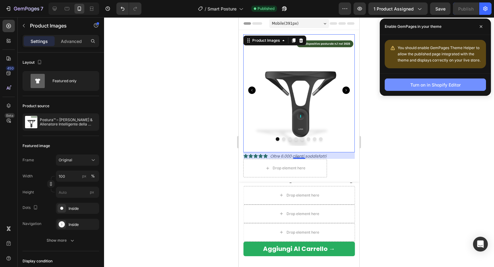
click at [412, 89] on button "Turn on in Shopify Editor" at bounding box center [435, 84] width 101 height 12
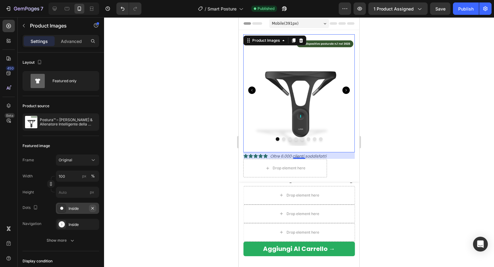
click at [92, 207] on icon "button" at bounding box center [92, 208] width 5 height 5
click at [91, 224] on icon "button" at bounding box center [92, 224] width 2 height 2
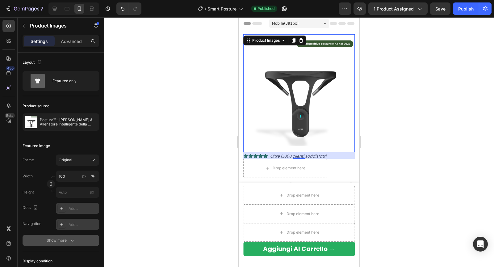
click at [71, 239] on icon "button" at bounding box center [72, 240] width 6 height 6
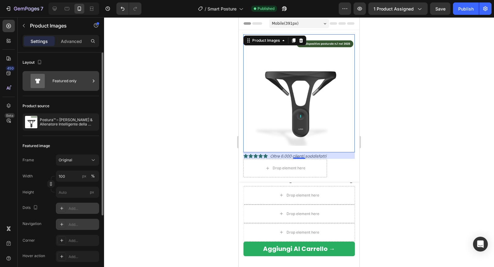
click at [70, 84] on div "Featured only" at bounding box center [71, 81] width 38 height 14
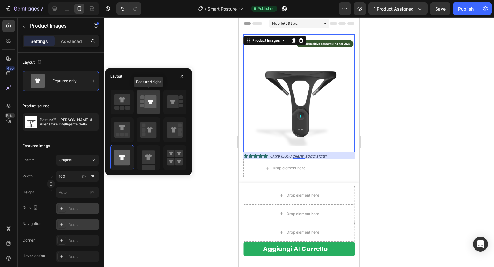
click at [153, 103] on icon at bounding box center [151, 101] width 12 height 13
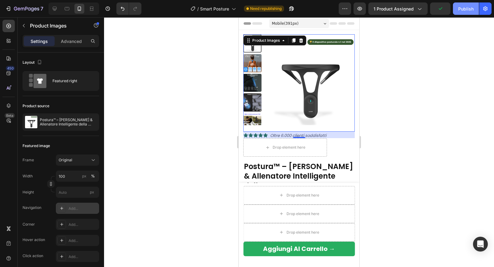
click at [464, 9] on div "Publish" at bounding box center [465, 9] width 15 height 6
click at [52, 11] on icon at bounding box center [55, 9] width 6 height 6
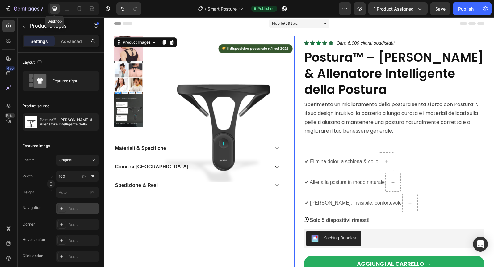
type input "18"
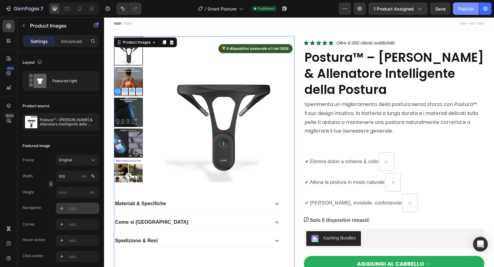
click at [468, 9] on div "Publish" at bounding box center [465, 9] width 15 height 6
